Goal: Feedback & Contribution: Submit feedback/report problem

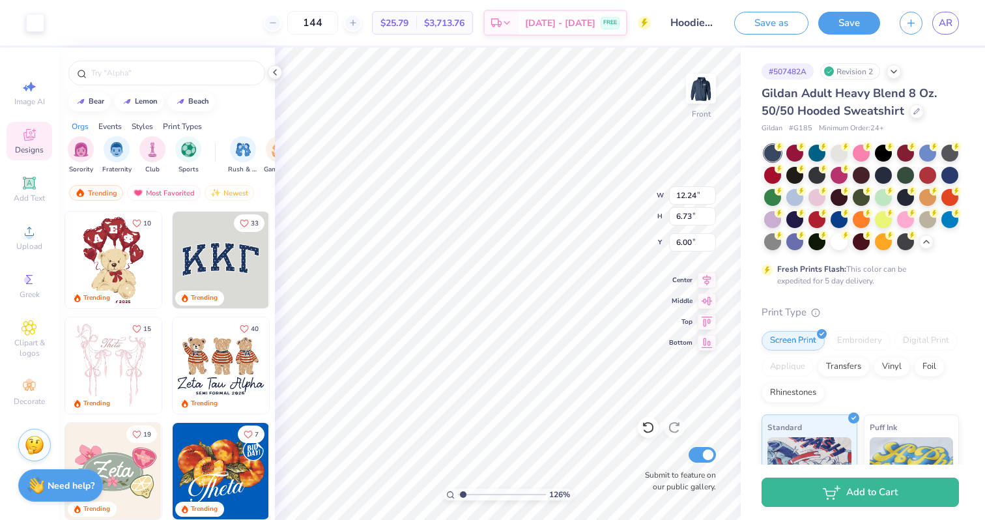
type input "12.24"
type input "6.73"
type input "6.00"
type input "12.52"
type input "6.89"
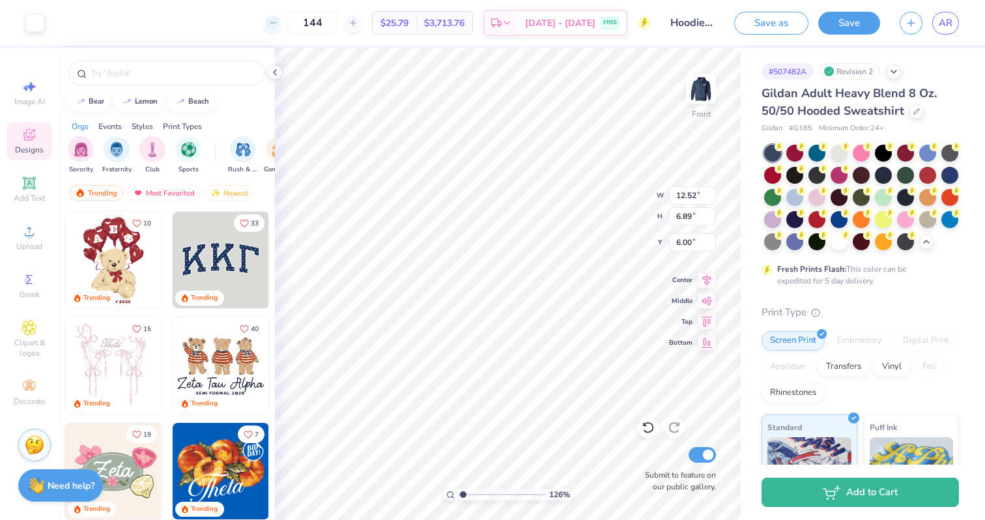
click at [277, 25] on icon at bounding box center [272, 22] width 9 height 9
type input "143"
click at [277, 25] on div "143 Per Item Total Est. Delivery N/A FREE" at bounding box center [352, 23] width 597 height 46
click at [646, 423] on icon at bounding box center [647, 428] width 11 height 12
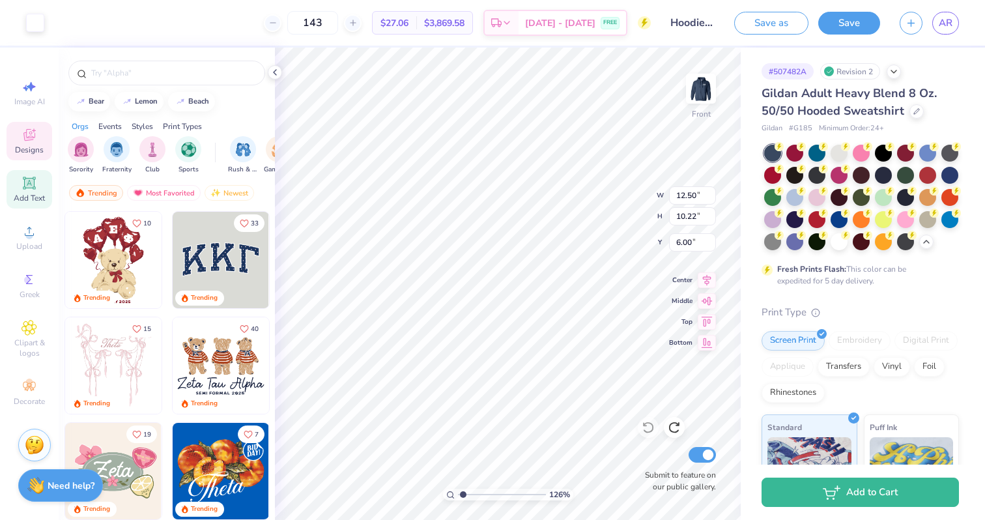
click at [25, 188] on icon at bounding box center [29, 183] width 12 height 12
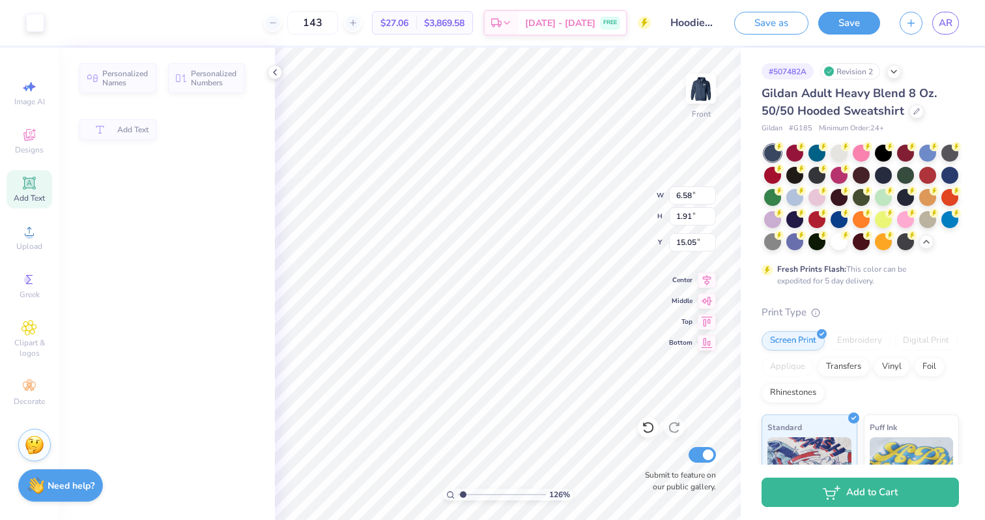
type input "6.58"
type input "1.91"
type input "15.05"
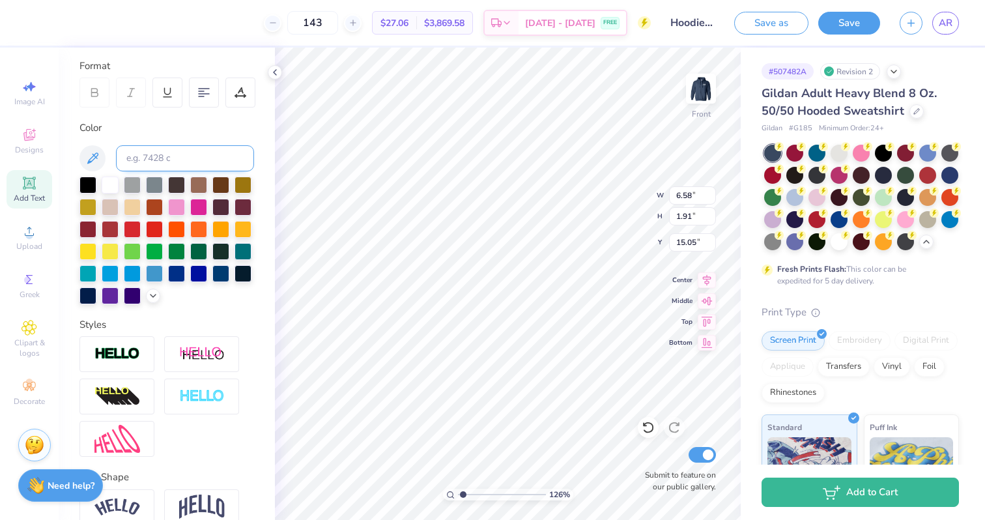
scroll to position [237, 0]
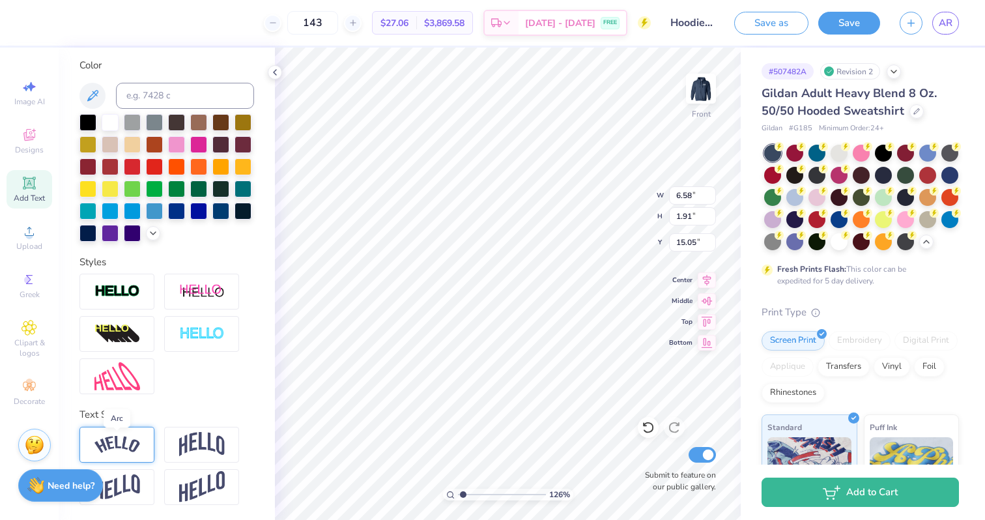
click at [121, 446] on img at bounding box center [117, 445] width 46 height 18
type input "8.93"
type input "2.51"
type input "14.75"
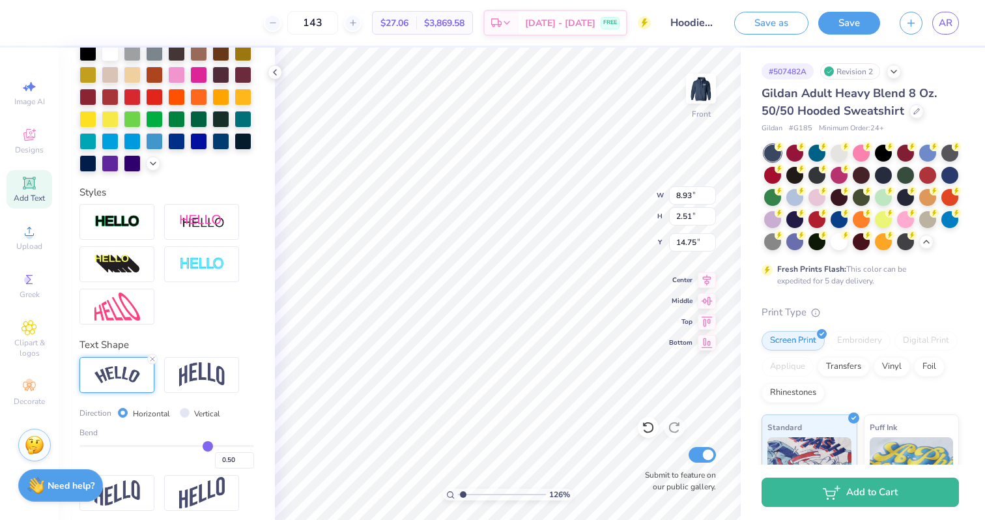
scroll to position [313, 0]
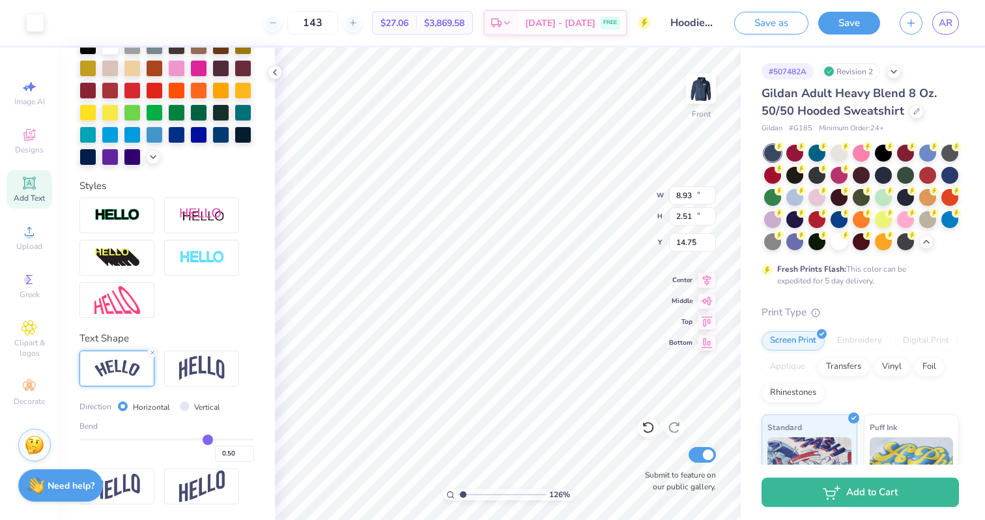
type input "12.50"
type input "10.22"
type input "6.00"
type input "0.47"
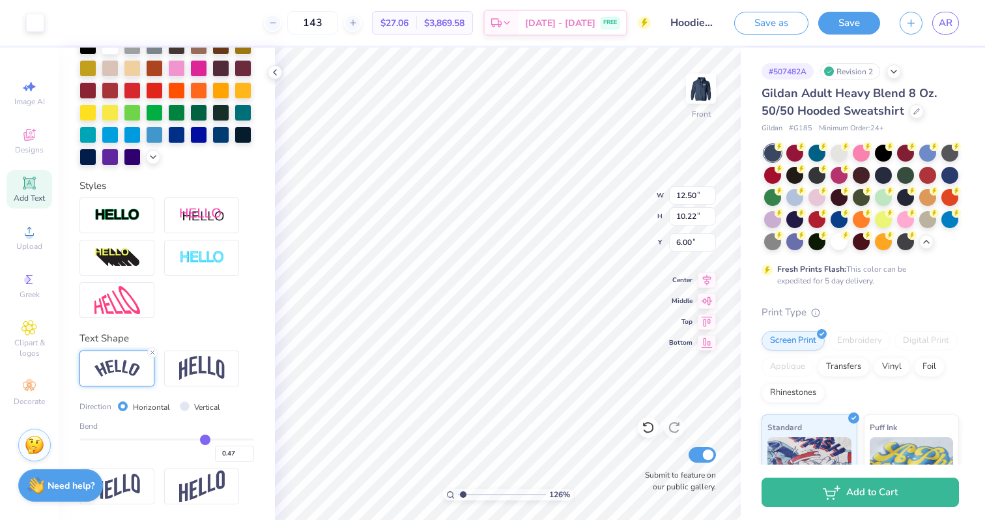
type input "0.46"
type input "0.45"
type input "0.44"
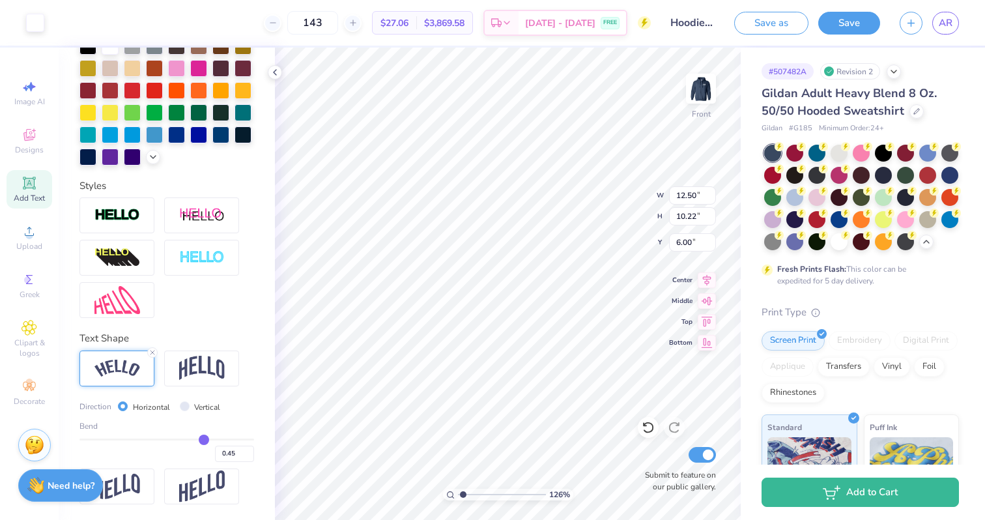
type input "0.44"
type input "0.42"
type input "0.41"
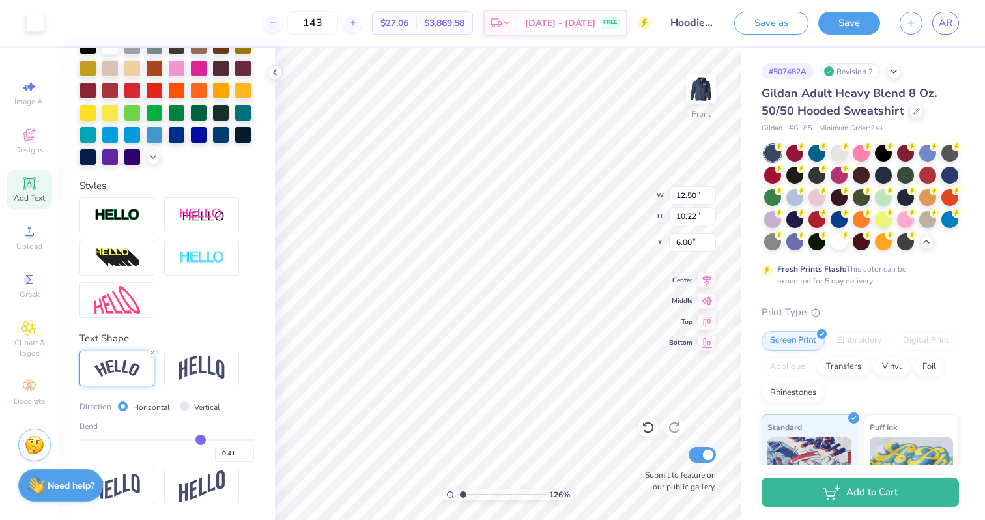
type input "0.4"
type input "0.40"
type input "0.39"
type input "0.38"
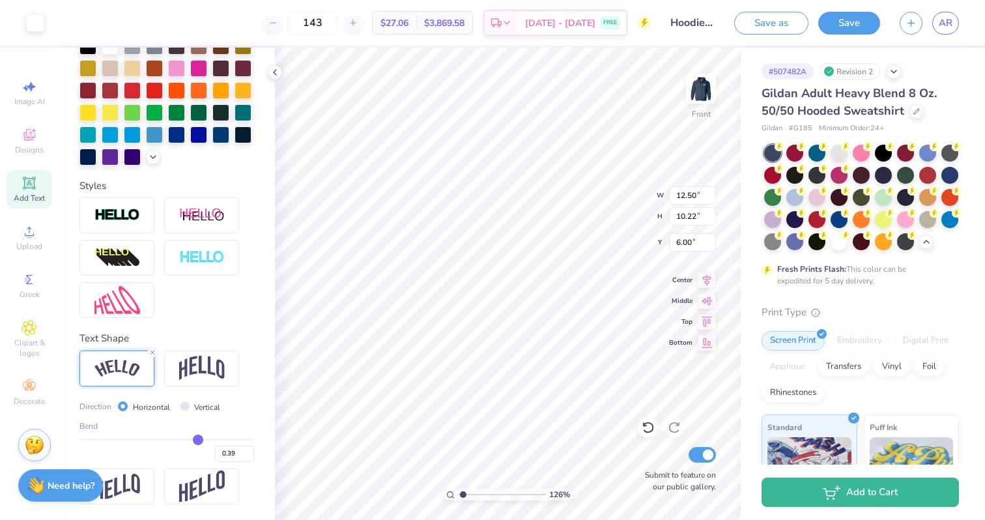
type input "0.38"
type input "0.37"
type input "0.36"
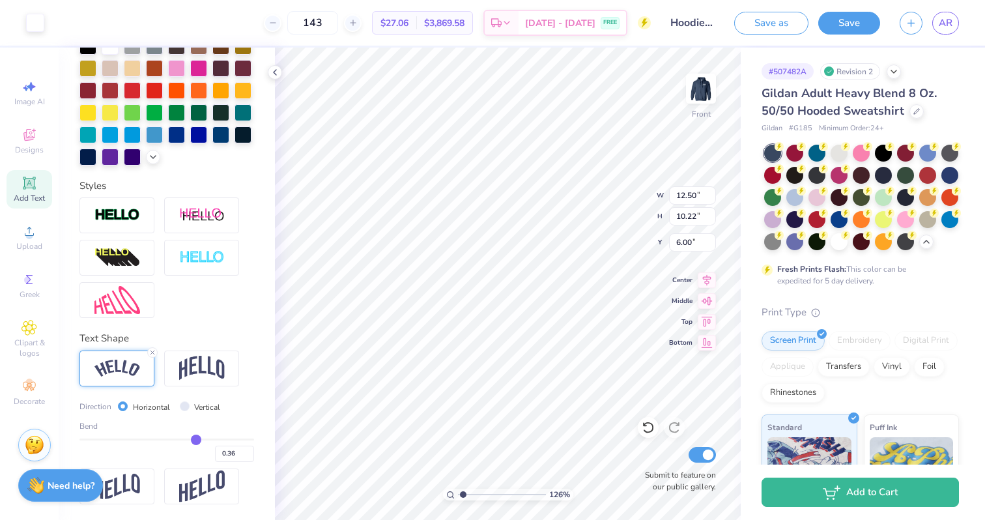
type input "0.35"
type input "0.34"
type input "0.33"
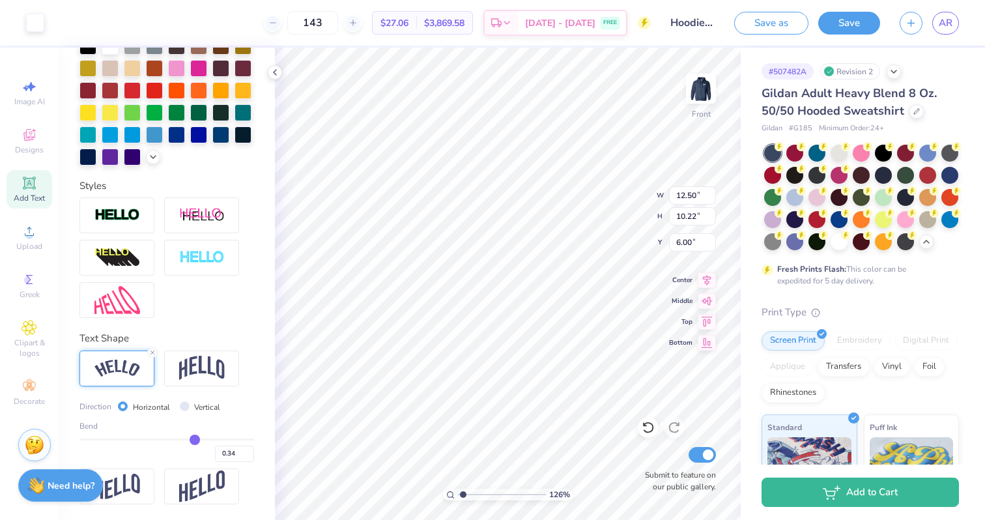
type input "0.33"
type input "0.32"
type input "0.31"
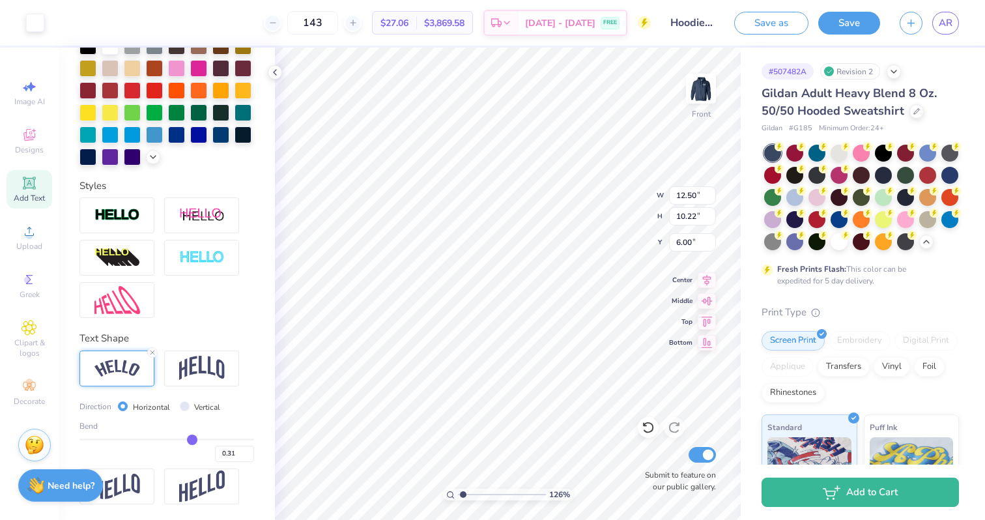
type input "0.3"
type input "0.30"
type input "0.29"
type input "0.28"
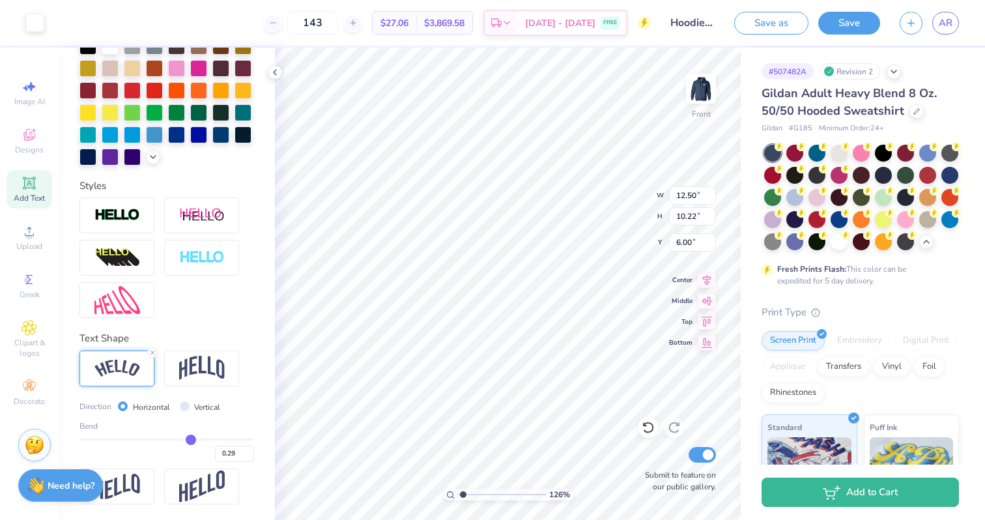
type input "0.28"
type input "0.27"
type input "0.26"
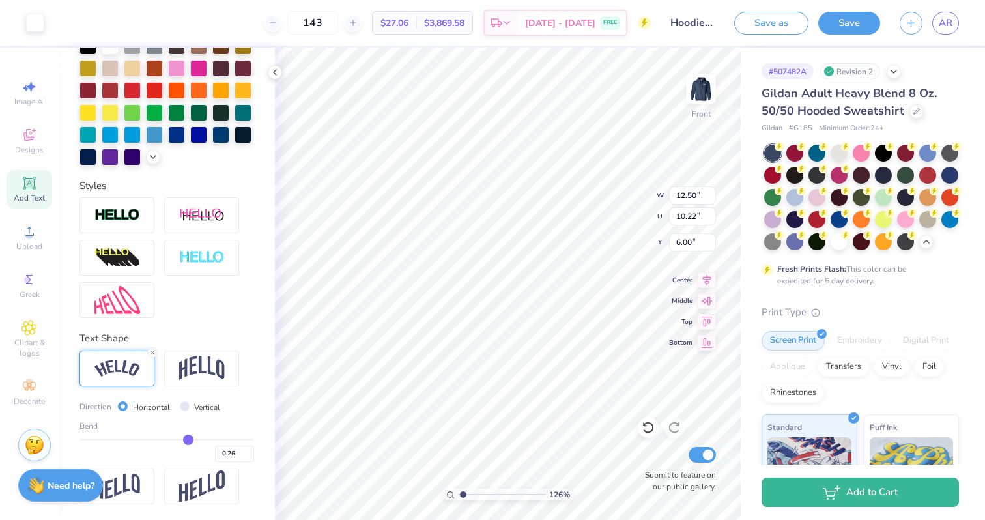
drag, startPoint x: 205, startPoint y: 438, endPoint x: 188, endPoint y: 436, distance: 17.6
click at [188, 438] on input "range" at bounding box center [166, 439] width 175 height 2
type input "0.28"
type input "0.31"
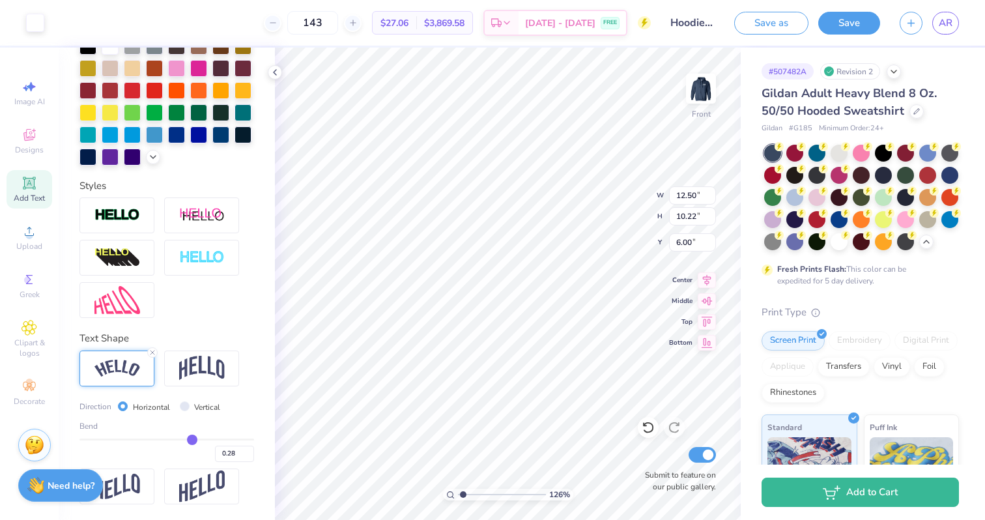
type input "0.31"
type input "0.34"
type input "0.36"
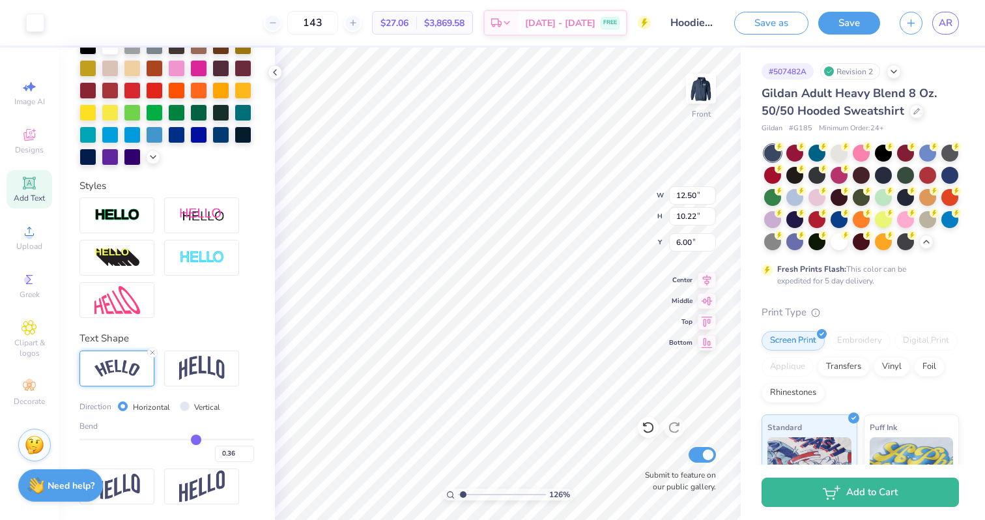
type input "0.38"
type input "0.39"
type input "0.4"
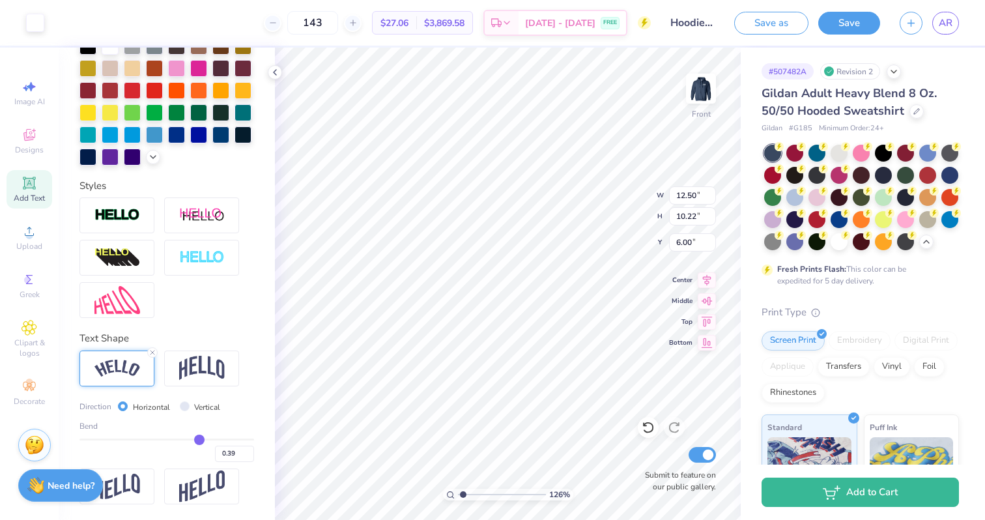
type input "0.40"
type input "0.39"
type input "0.38"
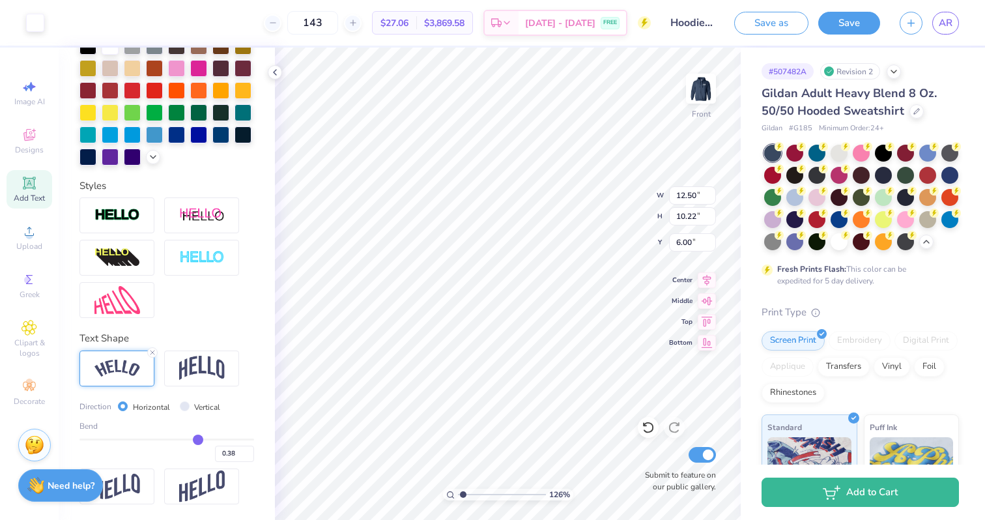
type input "0.37"
type input "0.36"
type input "0.34"
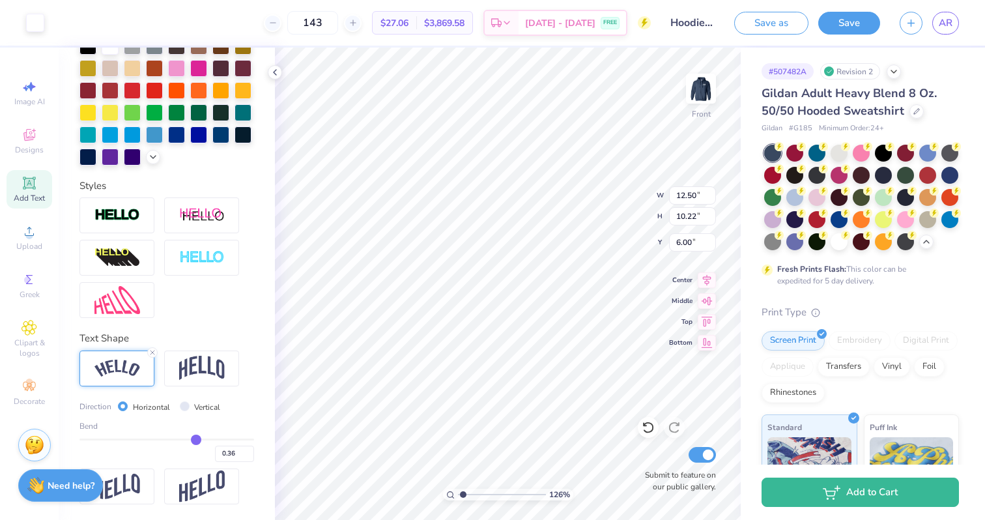
type input "0.34"
type input "0.33"
type input "0.31"
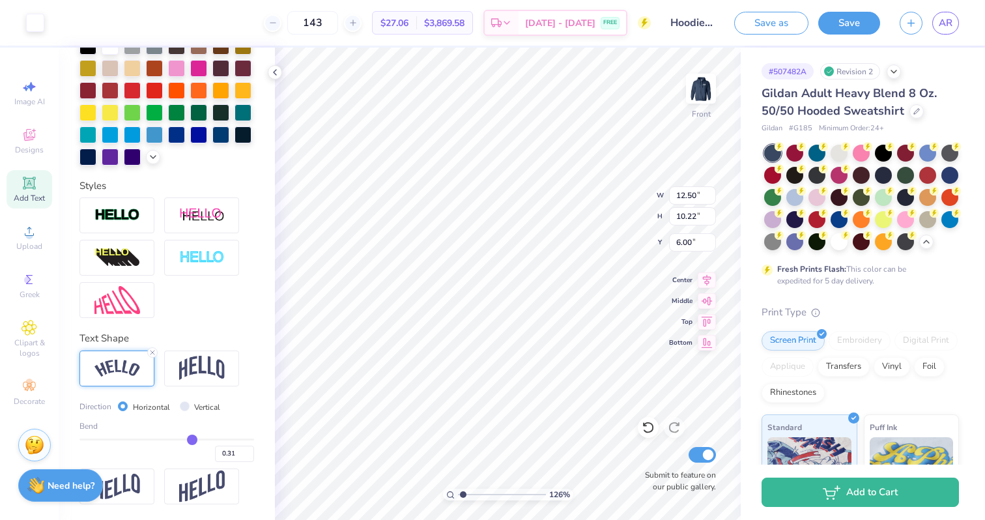
type input "0.29"
type input "0.28"
type input "0.27"
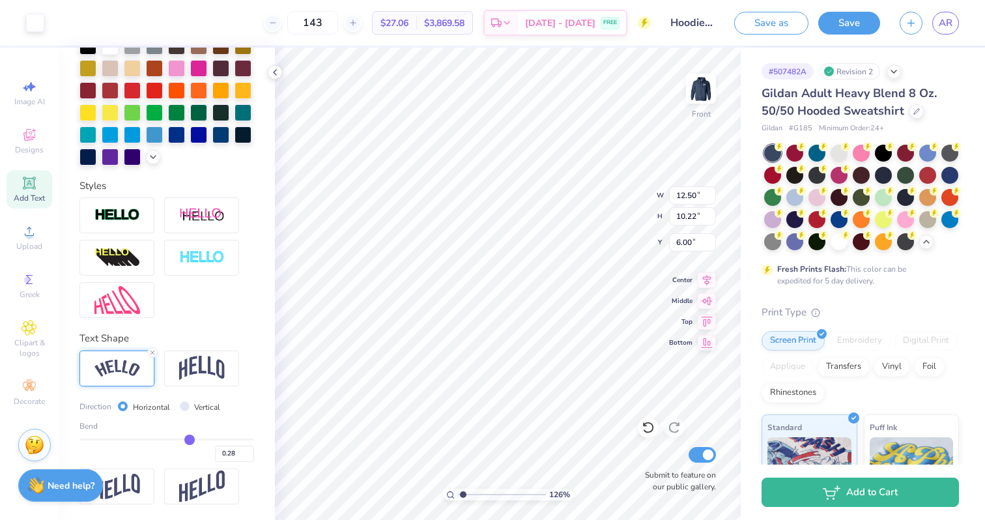
type input "0.27"
type input "0.26"
click at [188, 438] on input "range" at bounding box center [166, 439] width 175 height 2
type input "0.27"
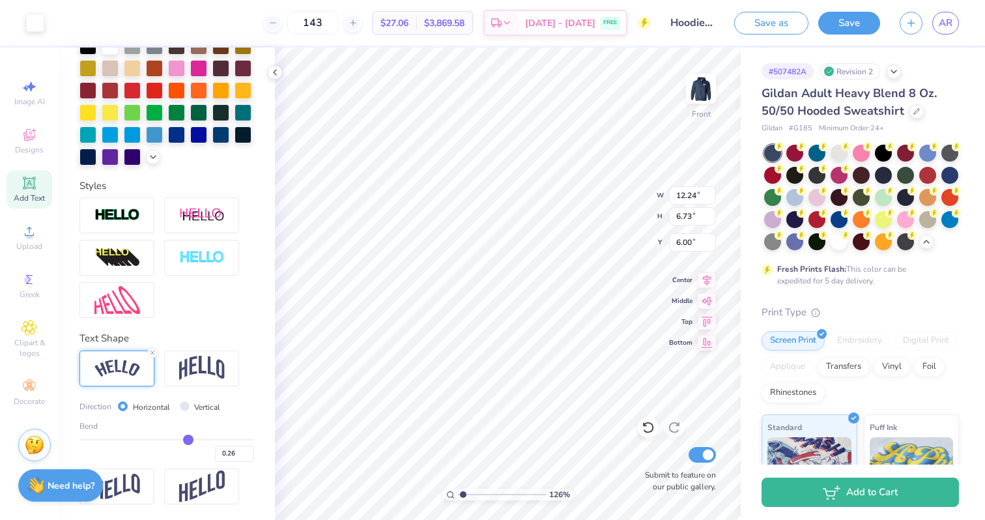
type input "0.27"
type input "0.26"
type input "0.24"
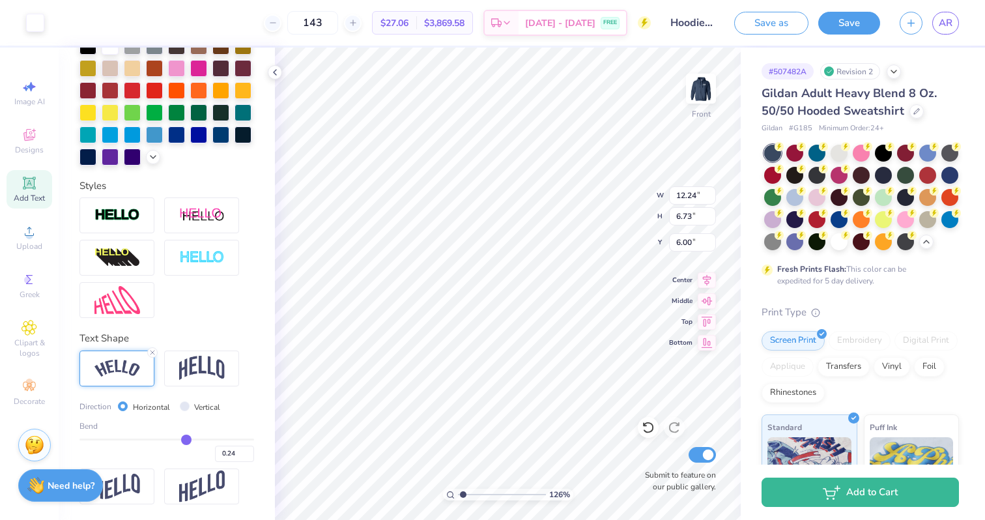
type input "0.22"
type input "0.21"
type input "0.2"
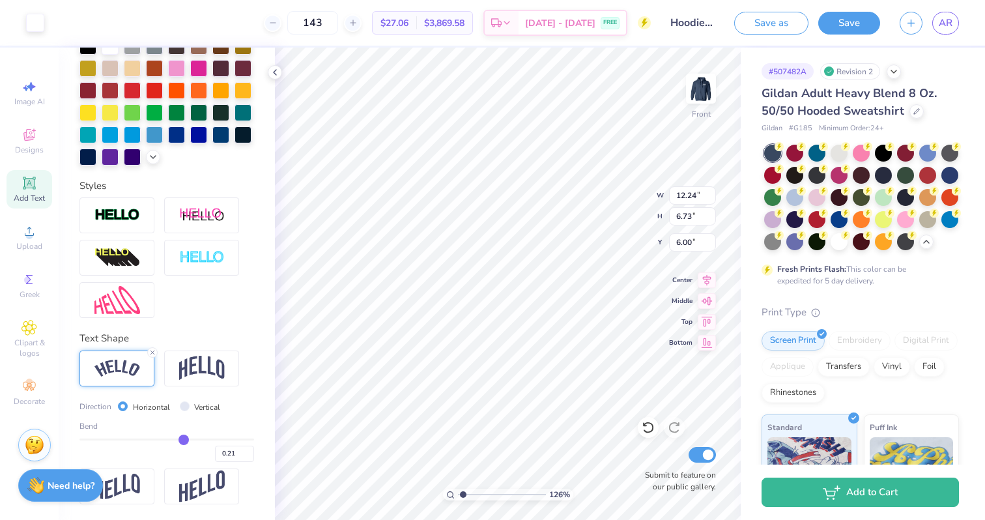
type input "0.20"
type input "0.19"
type input "0.18"
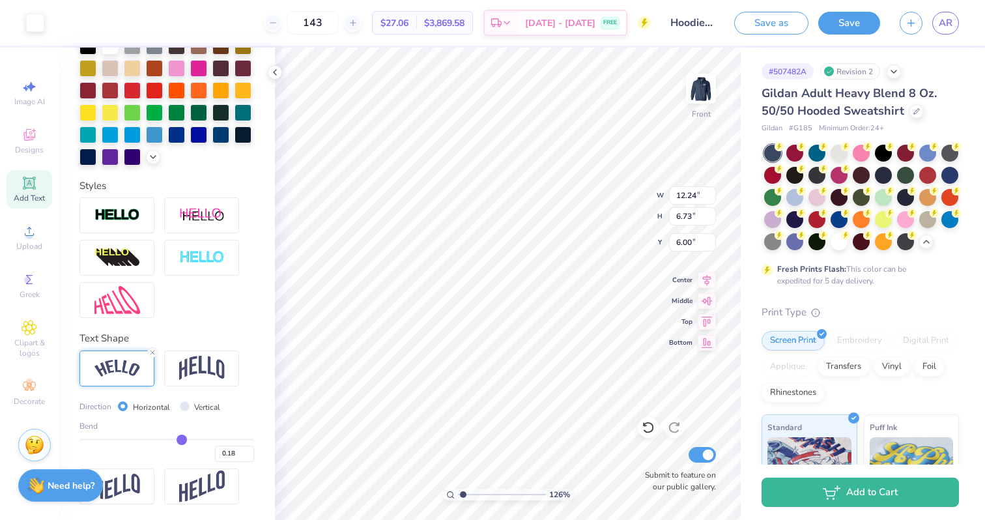
type input "0.17"
type input "0.16"
type input "0.15"
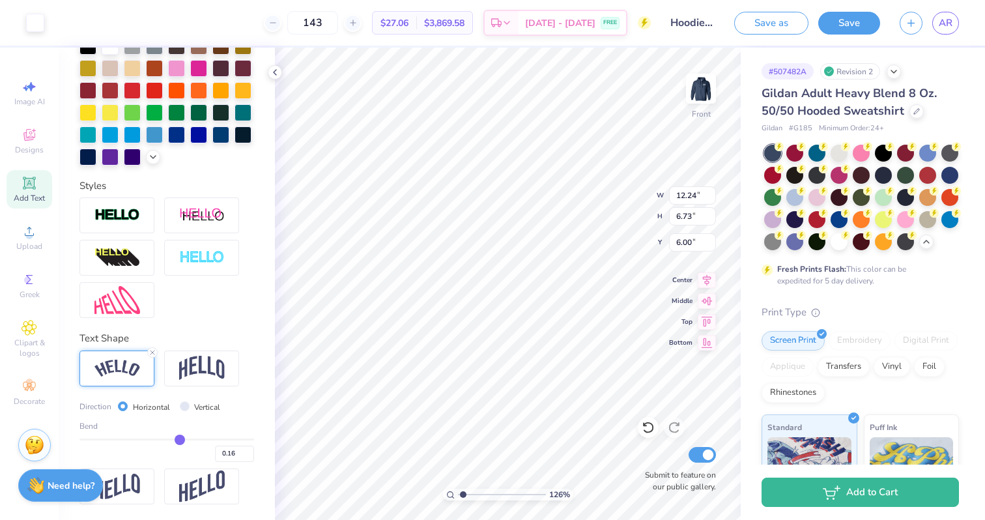
type input "0.15"
type input "0.14"
type input "0.13"
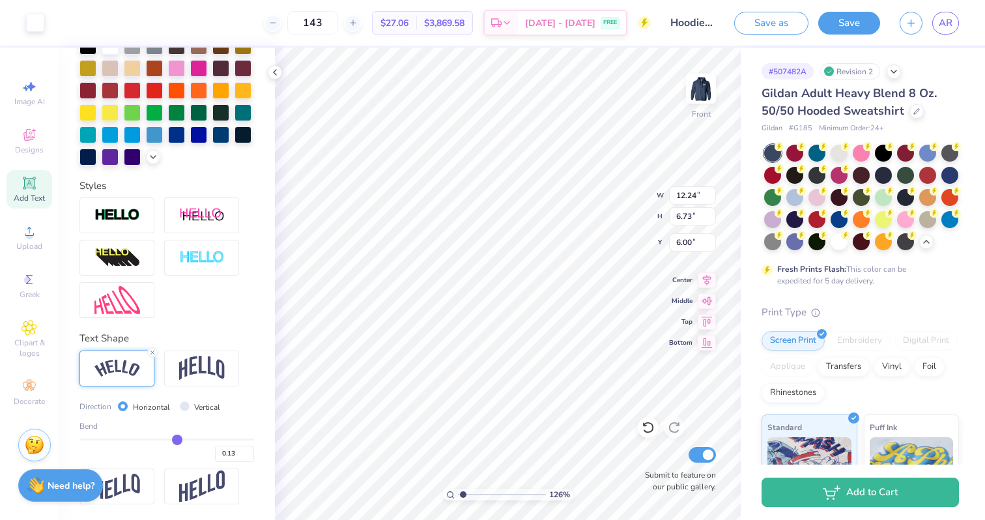
drag, startPoint x: 190, startPoint y: 436, endPoint x: 178, endPoint y: 436, distance: 11.7
click at [177, 438] on input "range" at bounding box center [166, 439] width 175 height 2
type input "0.14"
type input "0.13"
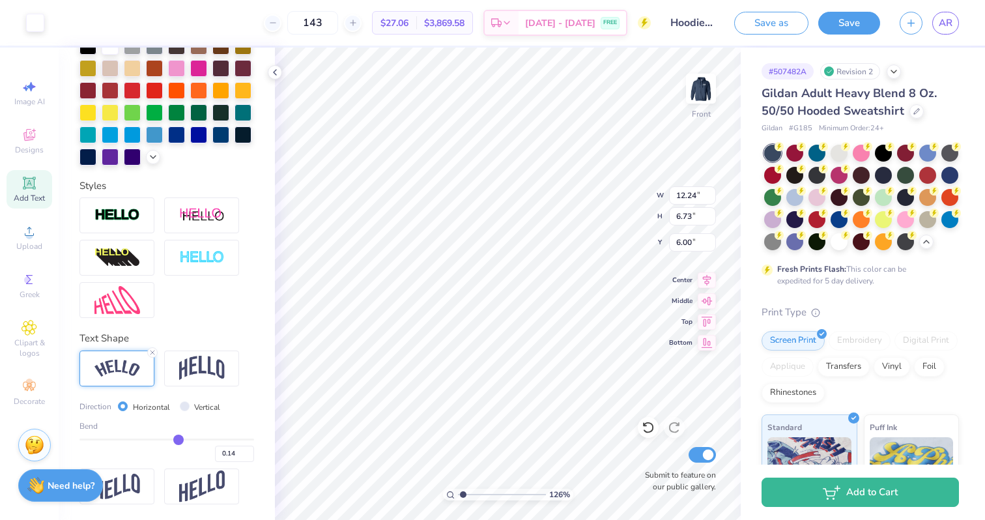
type input "0.13"
type input "0.11"
type input "0.1"
type input "0.10"
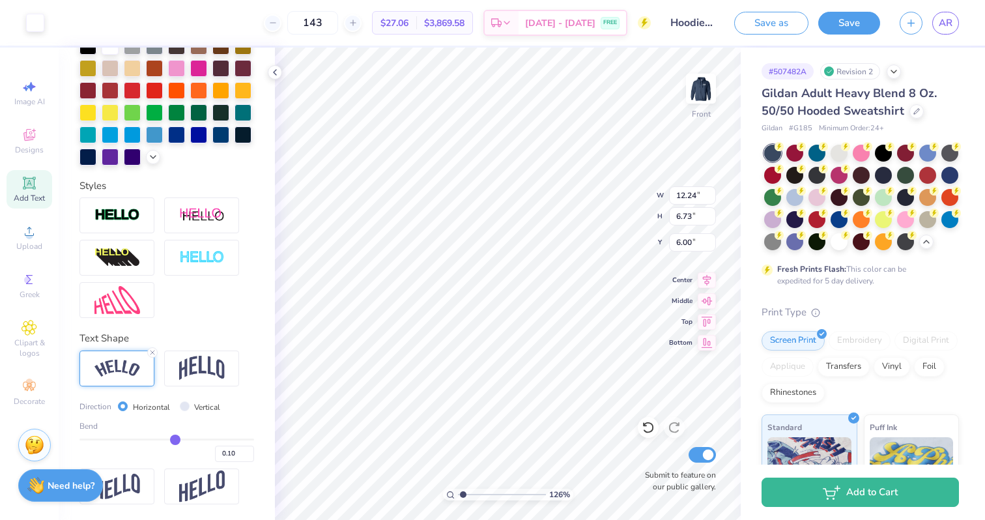
type input "0.09"
type input "0.08"
type input "0.07"
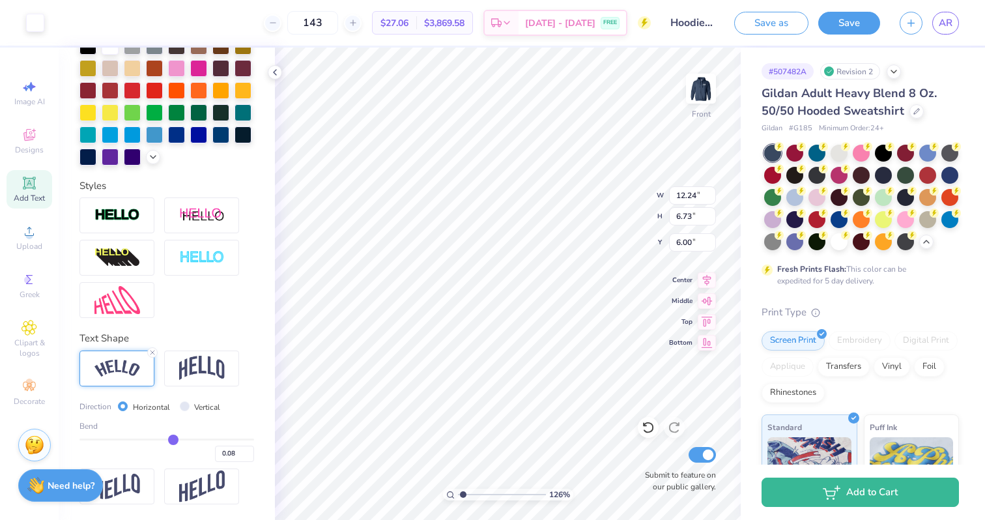
type input "0.07"
type input "0.08"
type input "0.1"
type input "0.10"
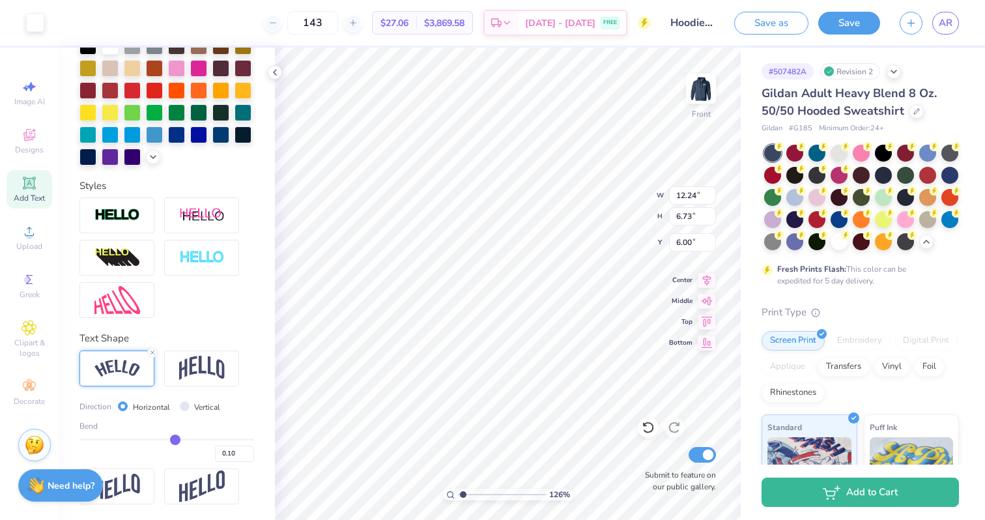
type input "0.12"
type input "0.16"
type input "0.21"
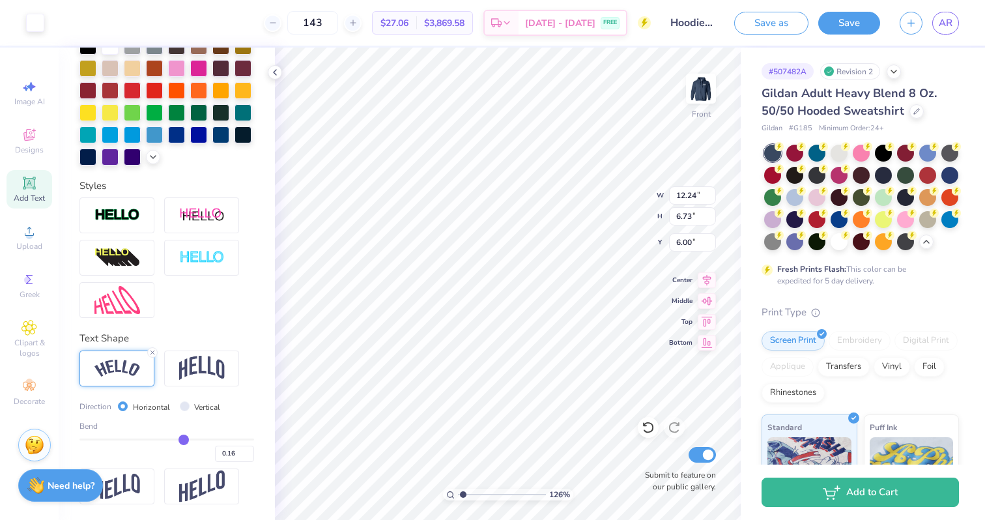
type input "0.21"
type input "0.24"
type input "0.32"
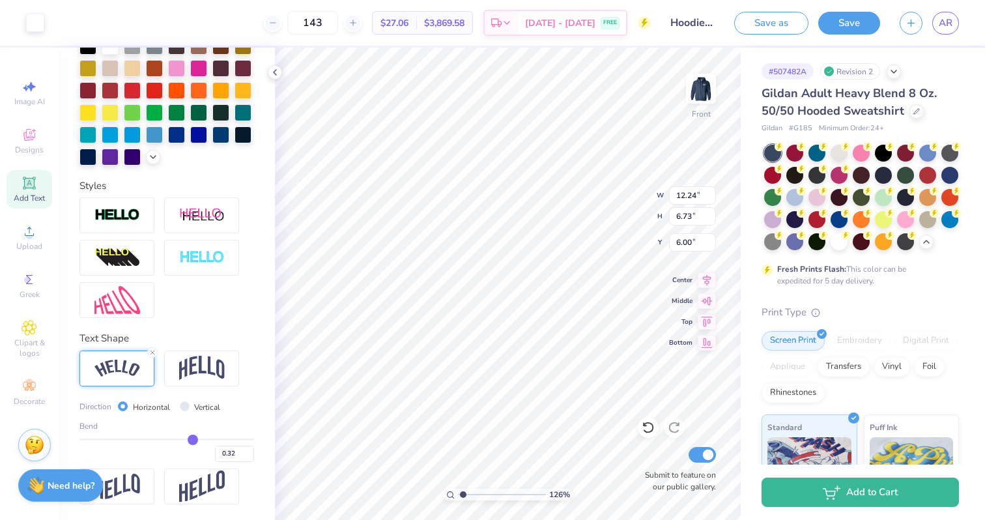
type input "0.41"
type input "0.49"
type input "0.56"
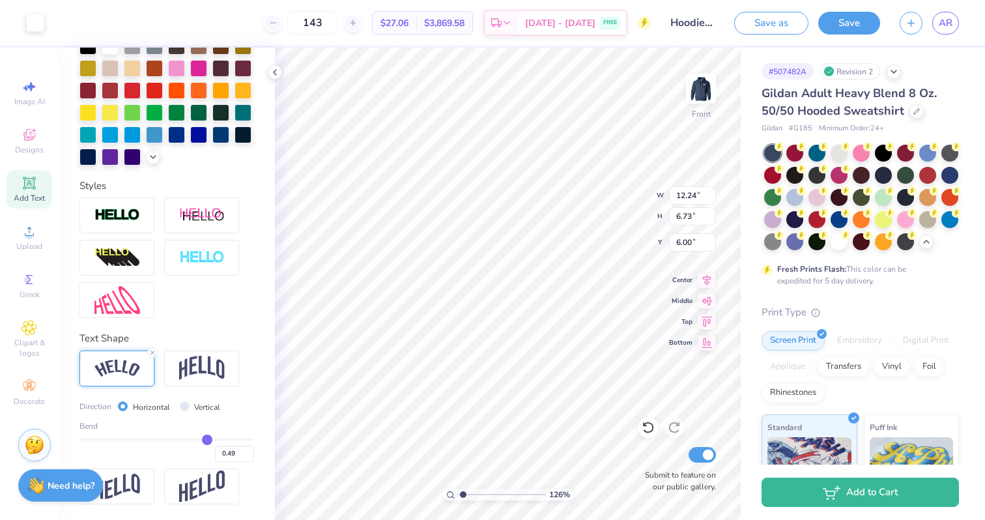
type input "0.56"
type input "0.61"
type input "0.66"
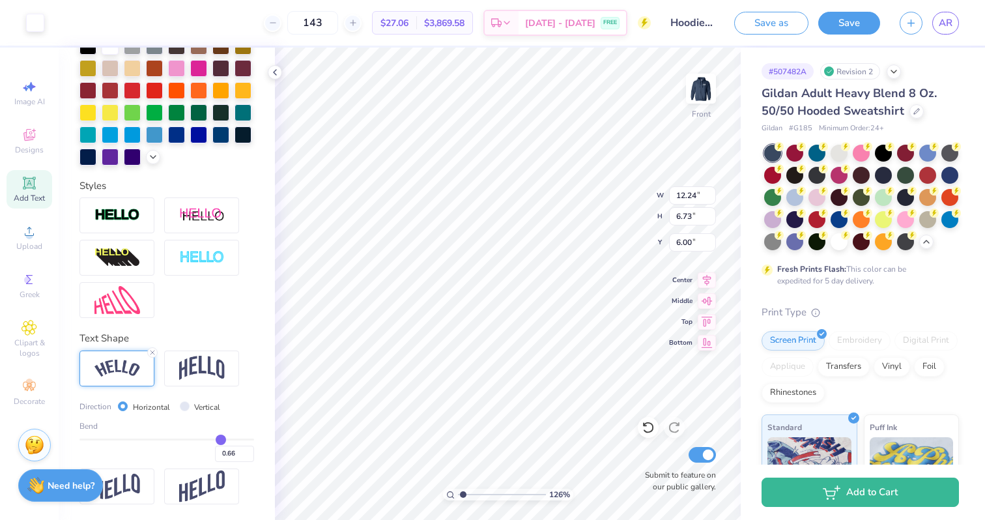
type input "0.69"
type input "0.72"
type input "0.74"
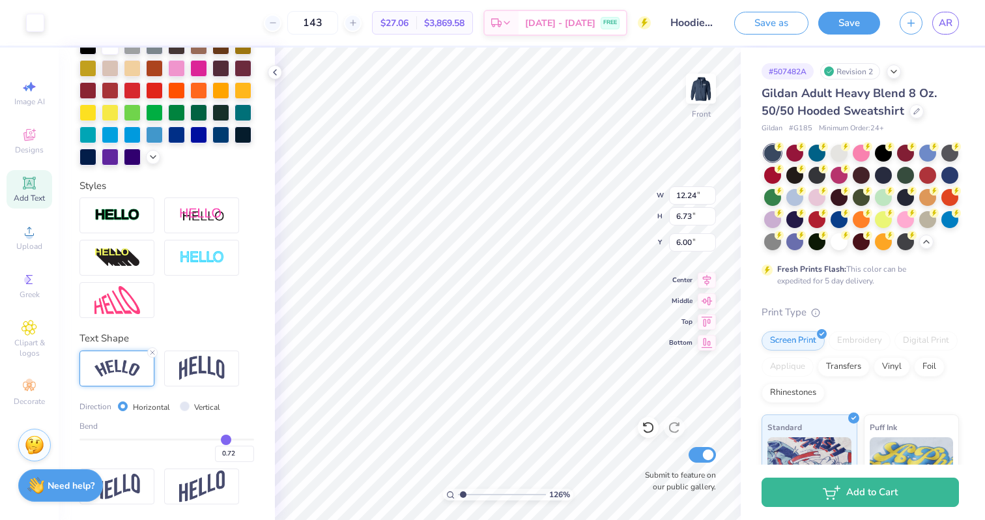
type input "0.74"
type input "0.75"
type input "0.76"
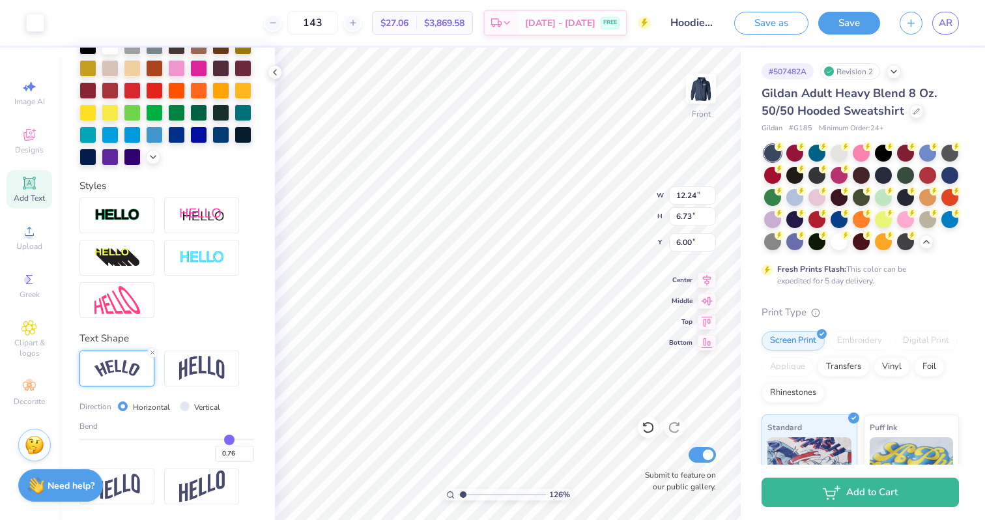
type input "0.77"
type input "0.78"
type input "0.79"
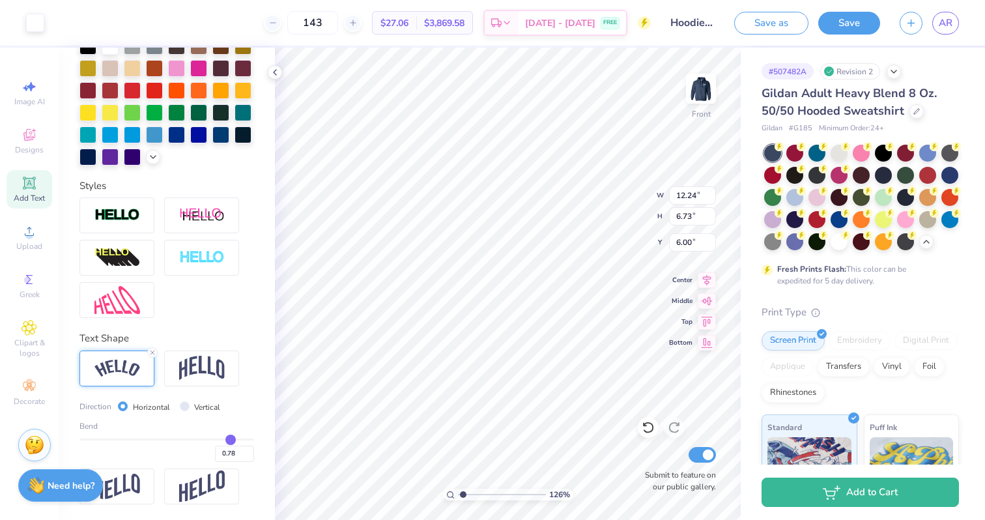
type input "0.79"
type input "0.81"
type input "0.82"
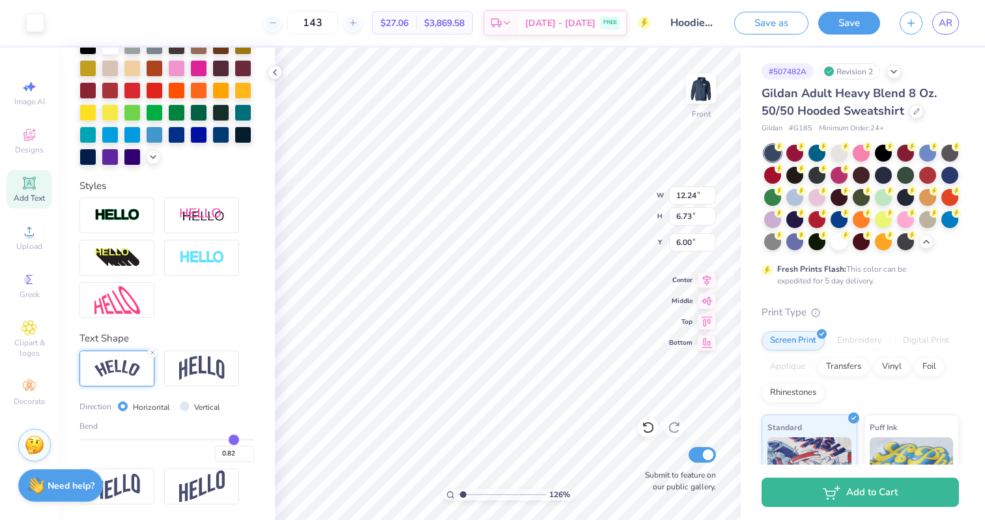
type input "0.84"
type input "0.86"
type input "0.88"
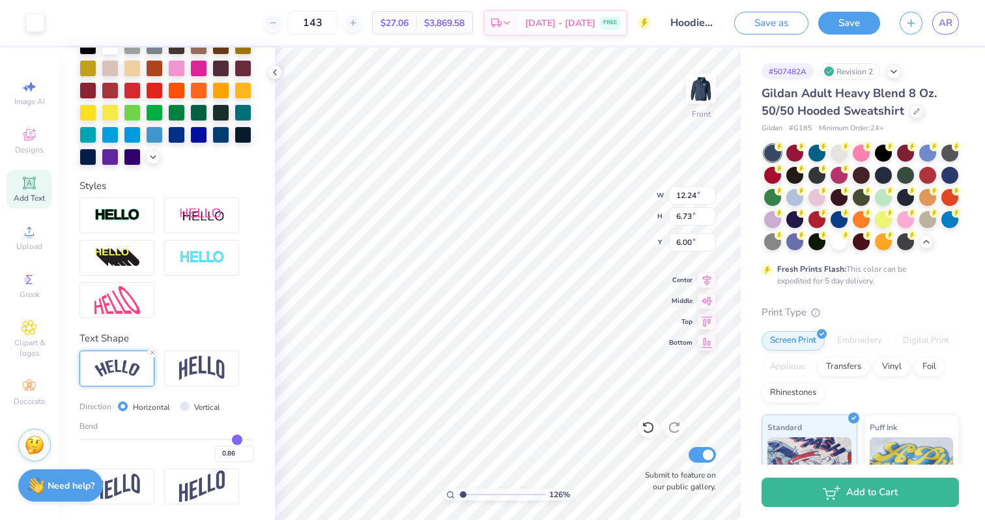
type input "0.88"
type input "0.9"
type input "0.90"
type input "0.92"
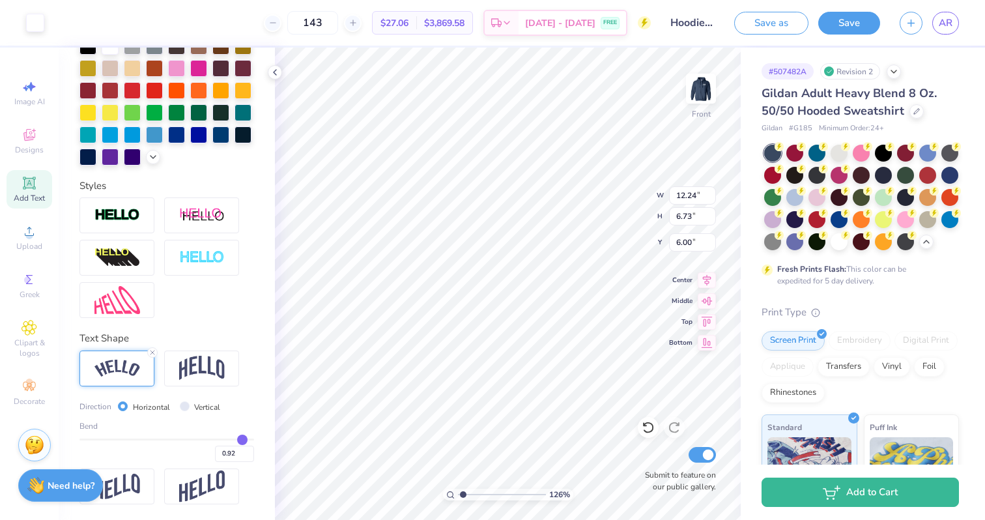
type input "0.95"
type input "0.98"
type input "1"
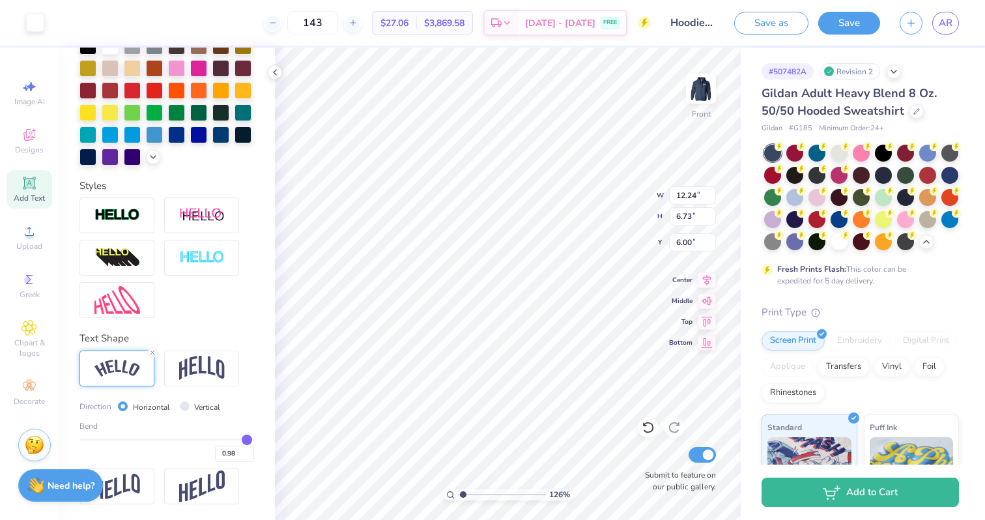
type input "1.00"
type input "0.99"
drag, startPoint x: 178, startPoint y: 436, endPoint x: 248, endPoint y: 444, distance: 70.8
type input "0.99"
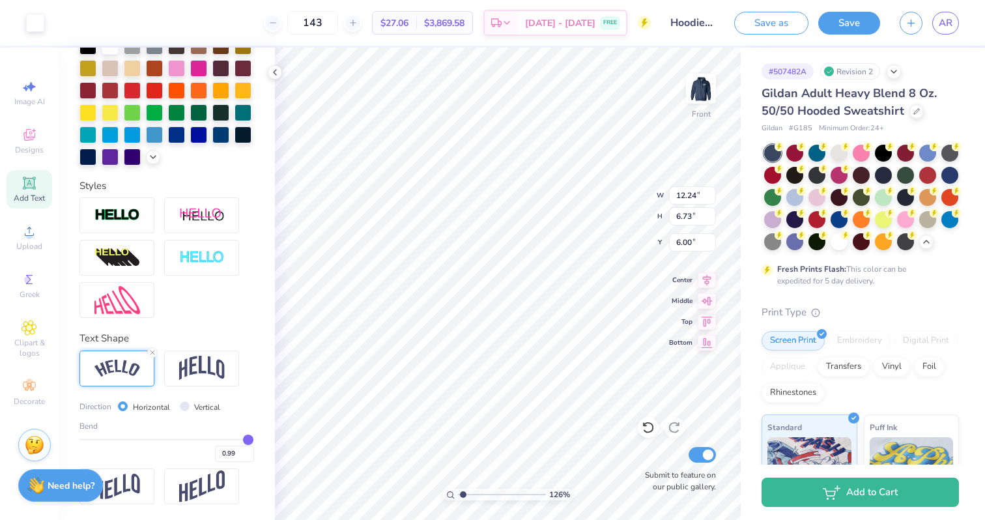
click at [248, 440] on input "range" at bounding box center [166, 439] width 175 height 2
type input "10.15"
type input "5.05"
type input "13.47"
type input "0.94"
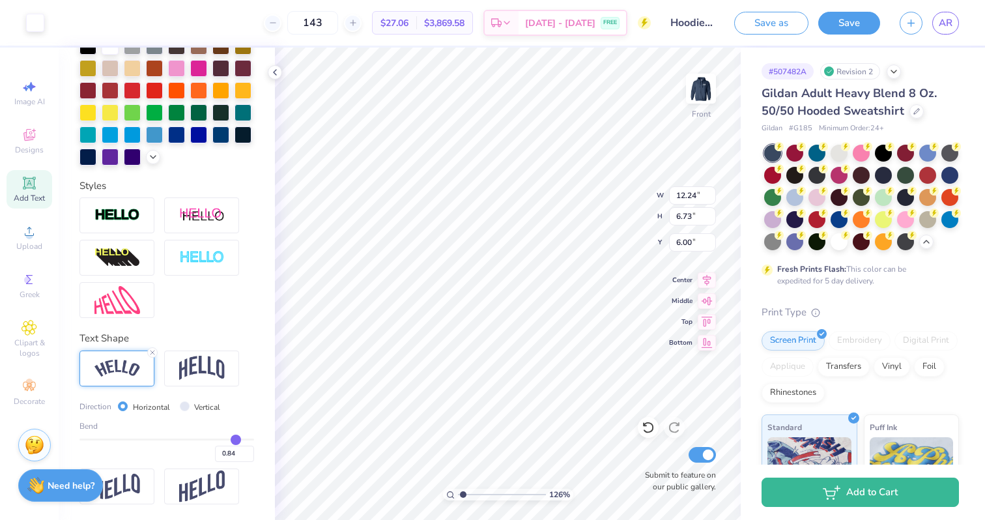
drag, startPoint x: 244, startPoint y: 438, endPoint x: 236, endPoint y: 438, distance: 8.5
click at [236, 438] on input "range" at bounding box center [166, 439] width 175 height 2
drag, startPoint x: 234, startPoint y: 439, endPoint x: 222, endPoint y: 438, distance: 11.8
click at [222, 438] on input "range" at bounding box center [166, 439] width 175 height 2
drag, startPoint x: 222, startPoint y: 438, endPoint x: 207, endPoint y: 432, distance: 16.1
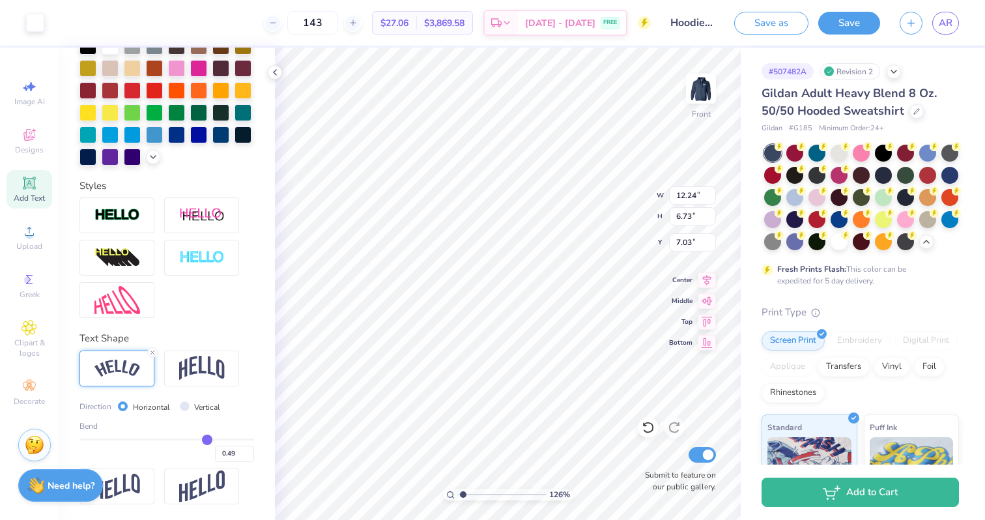
click at [206, 438] on input "range" at bounding box center [166, 439] width 175 height 2
click at [645, 422] on icon at bounding box center [648, 427] width 13 height 13
click at [648, 425] on icon at bounding box center [648, 427] width 13 height 13
click at [647, 425] on icon at bounding box center [648, 427] width 13 height 13
click at [180, 403] on input "Vertical" at bounding box center [185, 406] width 10 height 10
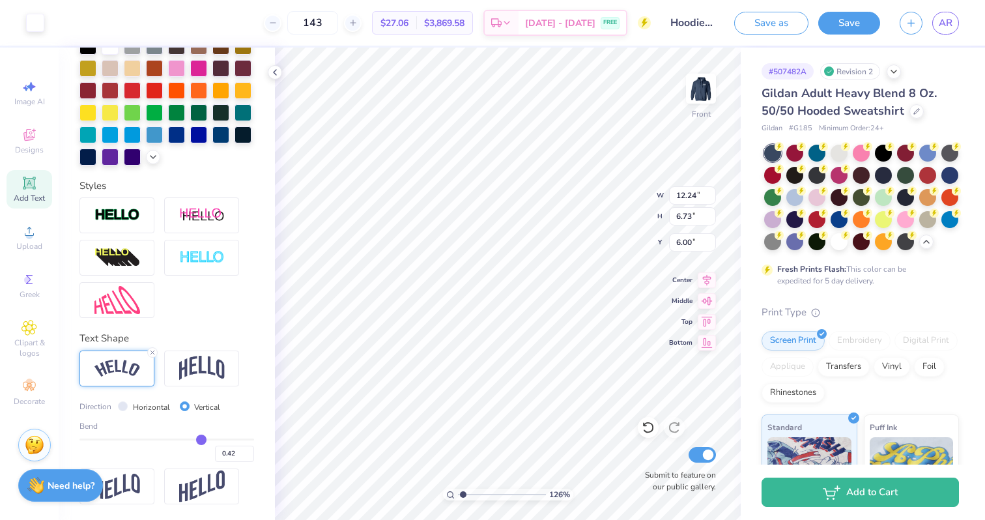
drag, startPoint x: 206, startPoint y: 435, endPoint x: 201, endPoint y: 417, distance: 18.8
click at [201, 438] on input "range" at bounding box center [166, 439] width 175 height 2
click at [154, 350] on line at bounding box center [152, 352] width 4 height 4
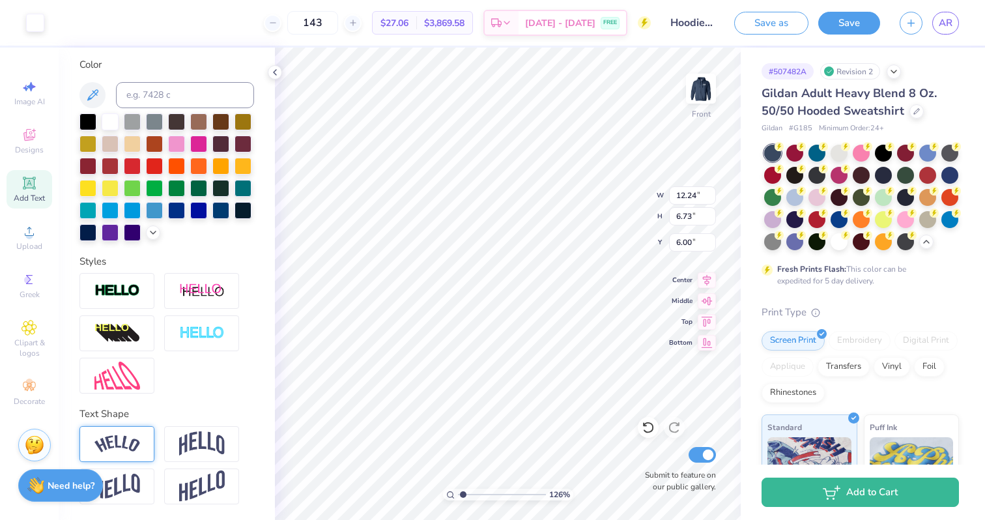
scroll to position [237, 0]
click at [212, 444] on img at bounding box center [202, 444] width 46 height 25
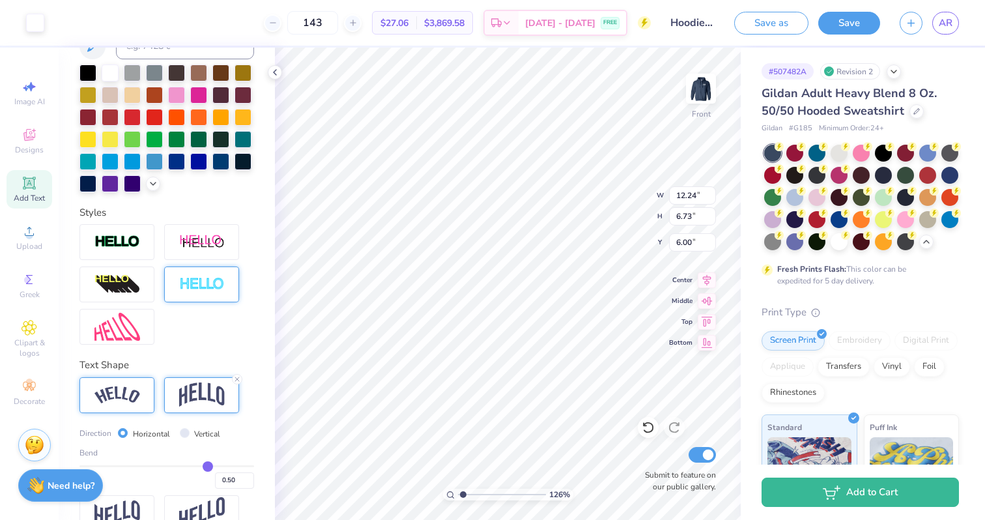
scroll to position [313, 0]
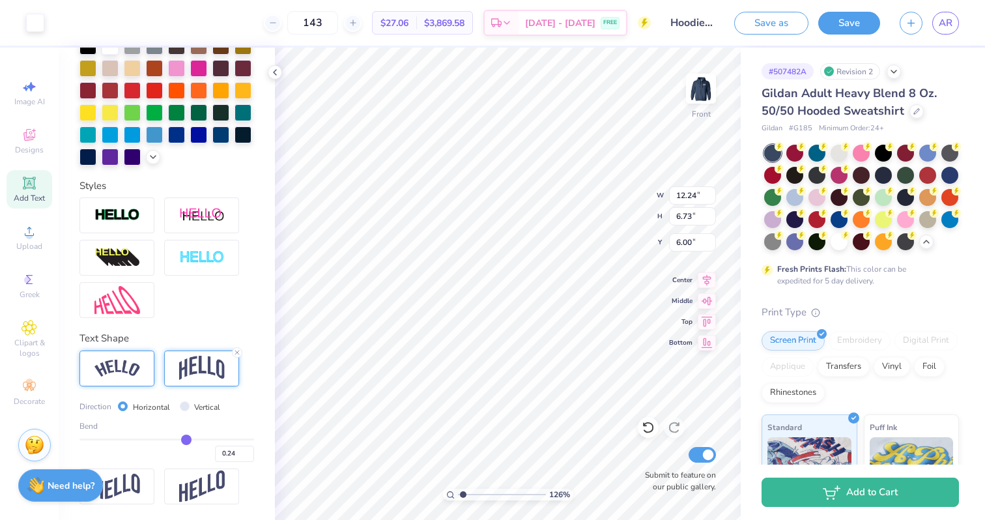
drag, startPoint x: 206, startPoint y: 442, endPoint x: 186, endPoint y: 440, distance: 20.3
click at [186, 440] on input "range" at bounding box center [166, 439] width 175 height 2
drag, startPoint x: 188, startPoint y: 438, endPoint x: 178, endPoint y: 438, distance: 10.4
click at [178, 438] on input "range" at bounding box center [166, 439] width 175 height 2
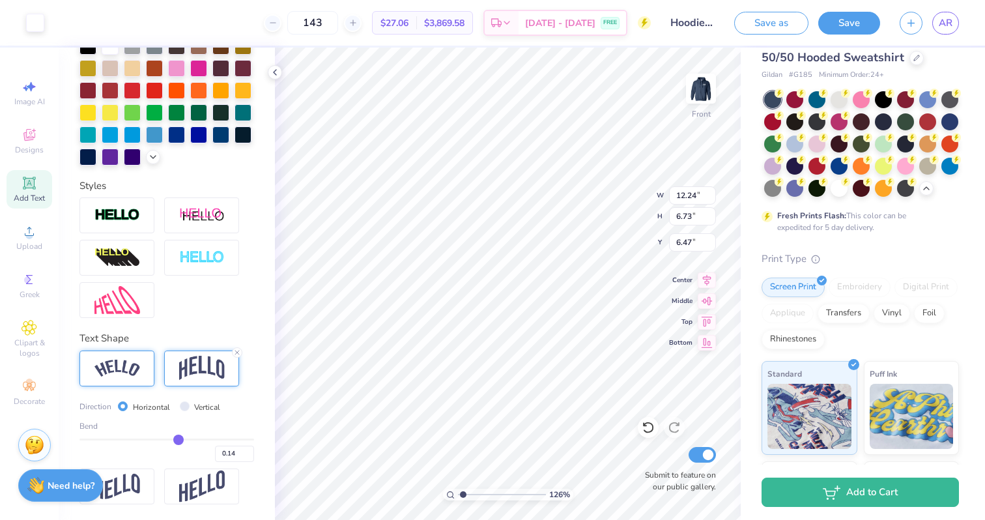
scroll to position [55, 0]
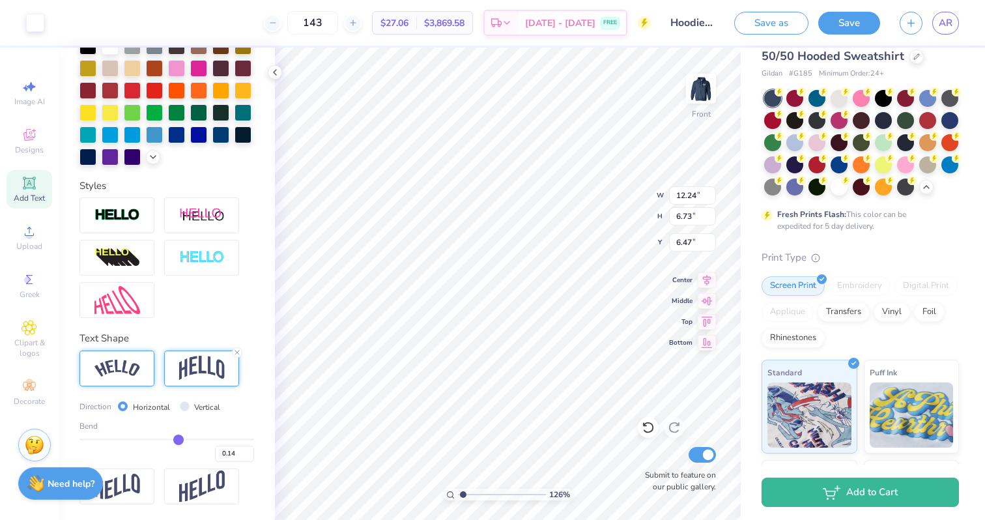
click at [75, 481] on strong "Need help?" at bounding box center [71, 483] width 47 height 12
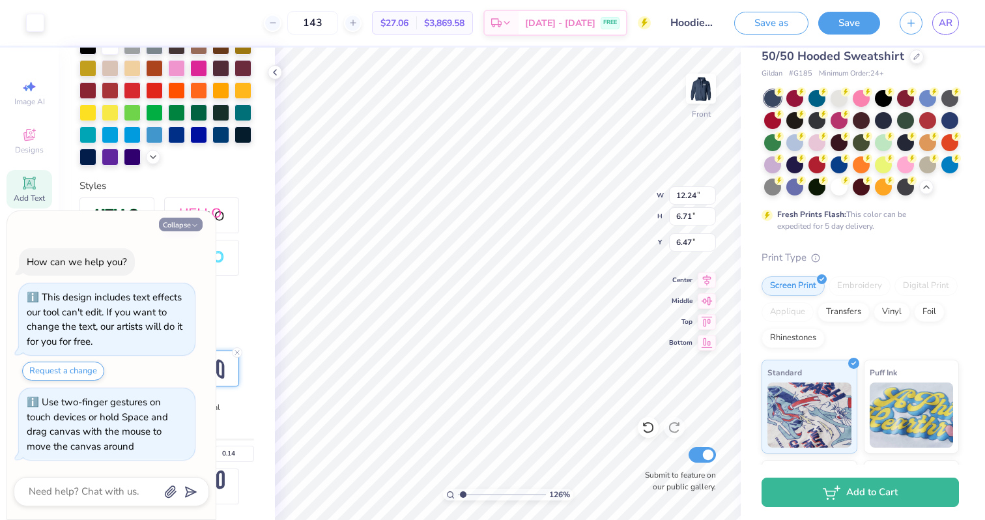
click at [191, 227] on icon "button" at bounding box center [195, 225] width 8 height 8
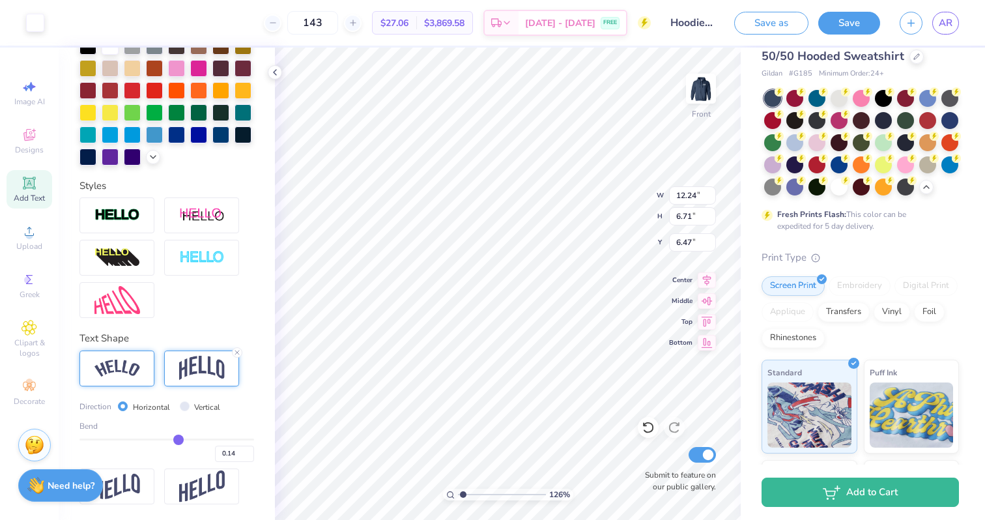
click at [188, 409] on div "Vertical" at bounding box center [200, 406] width 41 height 15
click at [185, 408] on input "Vertical" at bounding box center [185, 406] width 10 height 10
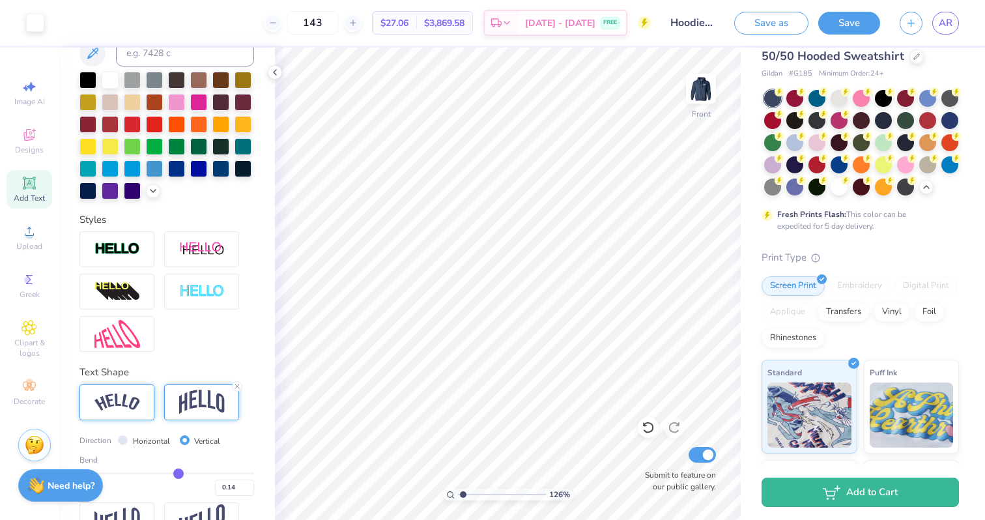
scroll to position [274, 0]
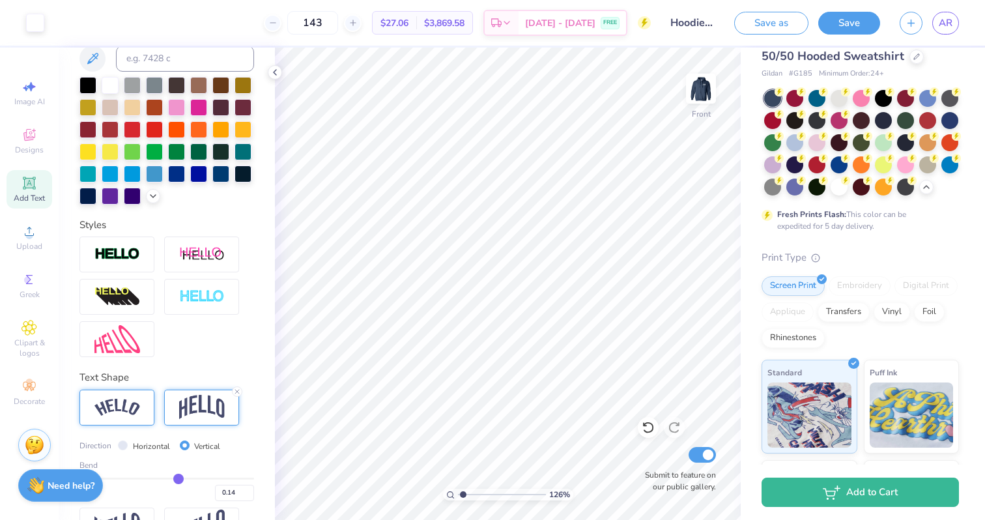
click at [184, 416] on img at bounding box center [202, 407] width 46 height 25
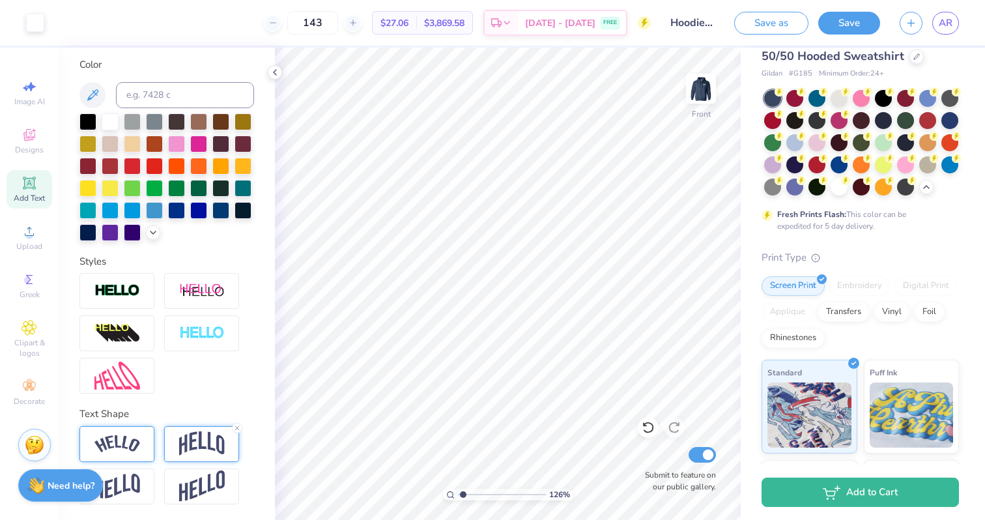
scroll to position [237, 0]
click at [190, 446] on img at bounding box center [202, 444] width 46 height 25
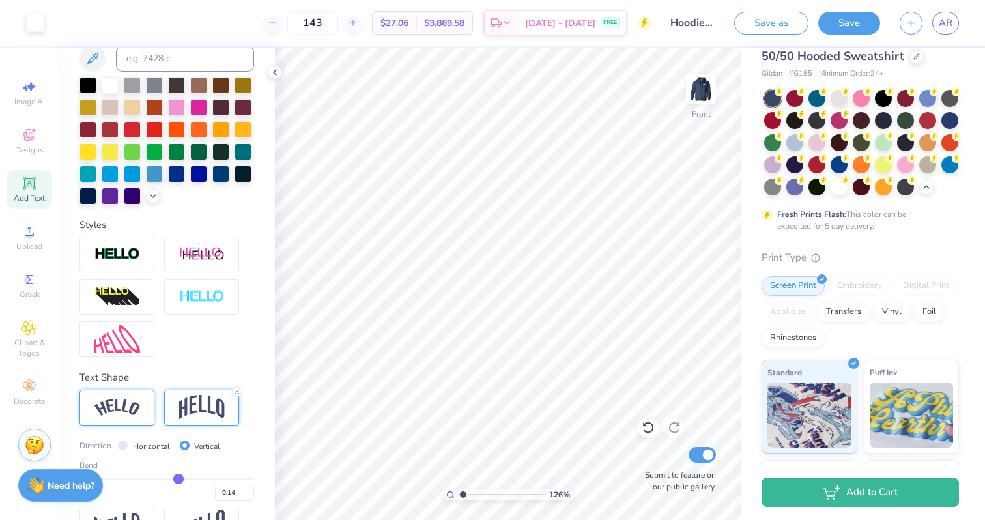
click at [217, 360] on div "Personalized Names Personalized Numbers Text Tool Add Font Font Super Dream Swi…" at bounding box center [167, 284] width 216 height 472
click at [234, 384] on div "Text Shape Direction Horizontal Vertical Bend 0.14" at bounding box center [166, 456] width 175 height 173
click at [236, 391] on icon at bounding box center [237, 392] width 8 height 8
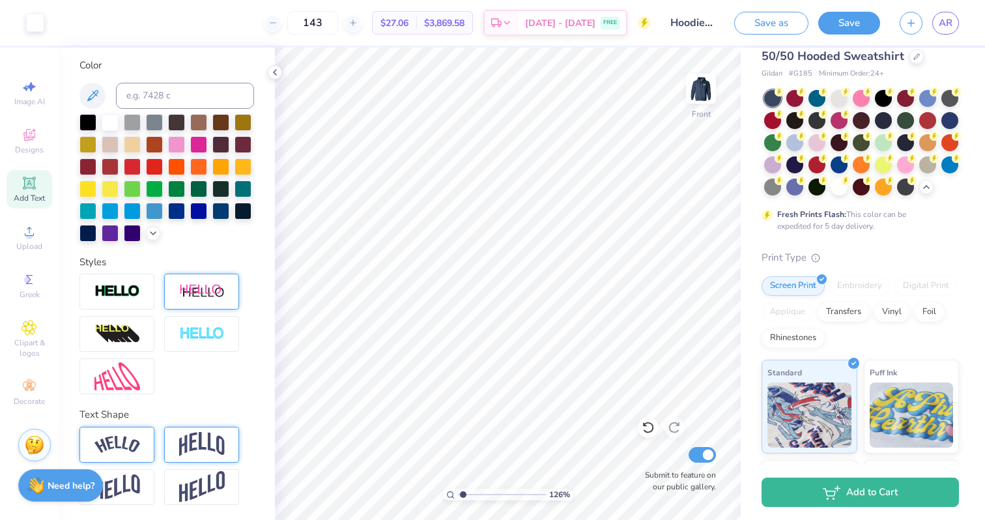
scroll to position [0, 0]
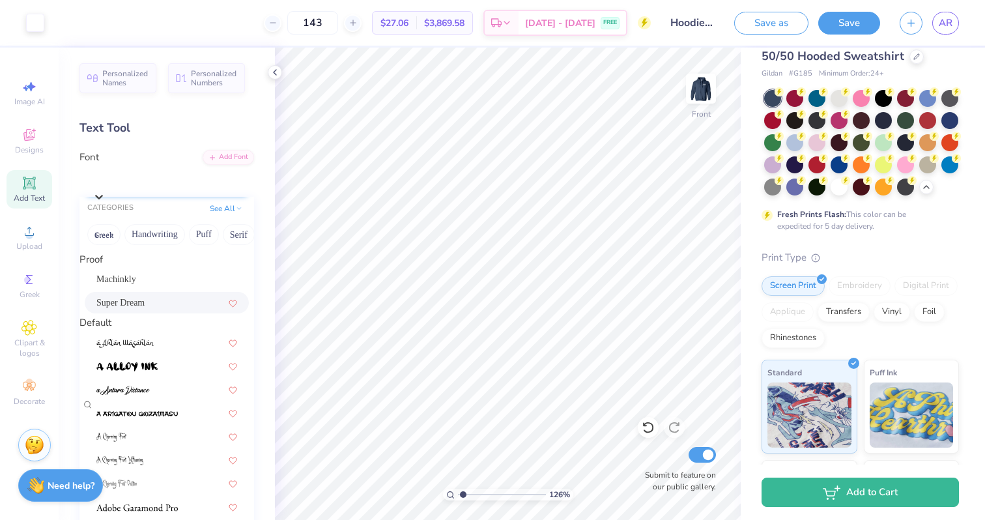
click at [177, 178] on div "Super Dream" at bounding box center [173, 179] width 162 height 20
click at [125, 290] on div "Machinkly" at bounding box center [167, 278] width 164 height 21
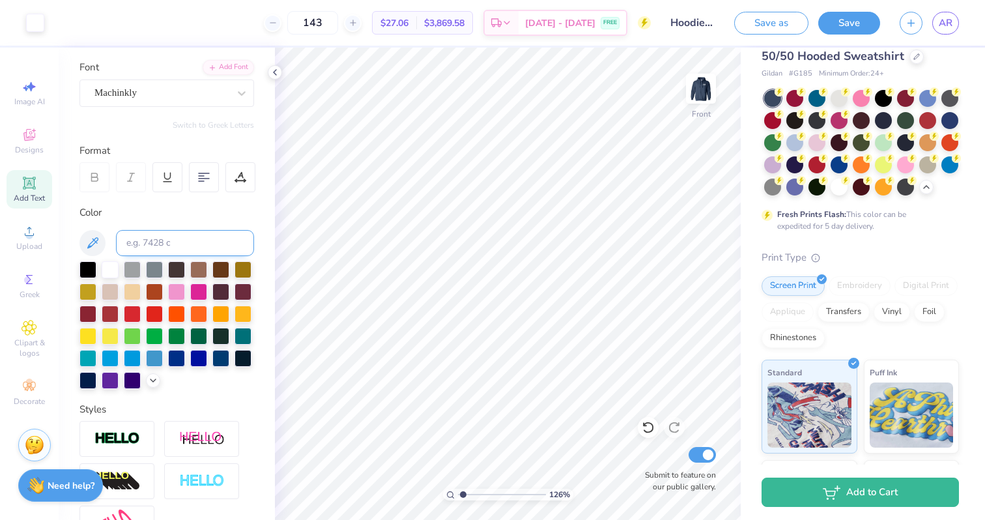
scroll to position [237, 0]
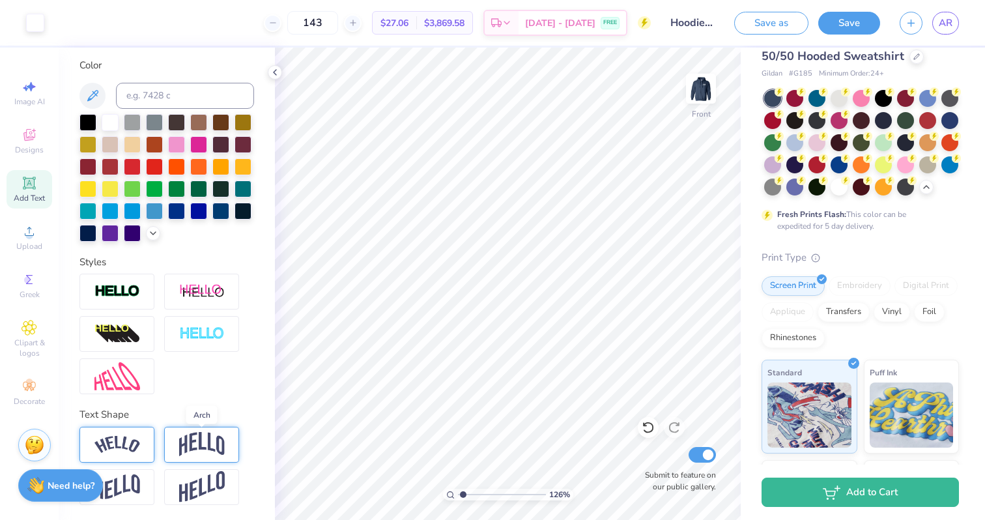
click at [183, 446] on img at bounding box center [202, 444] width 46 height 25
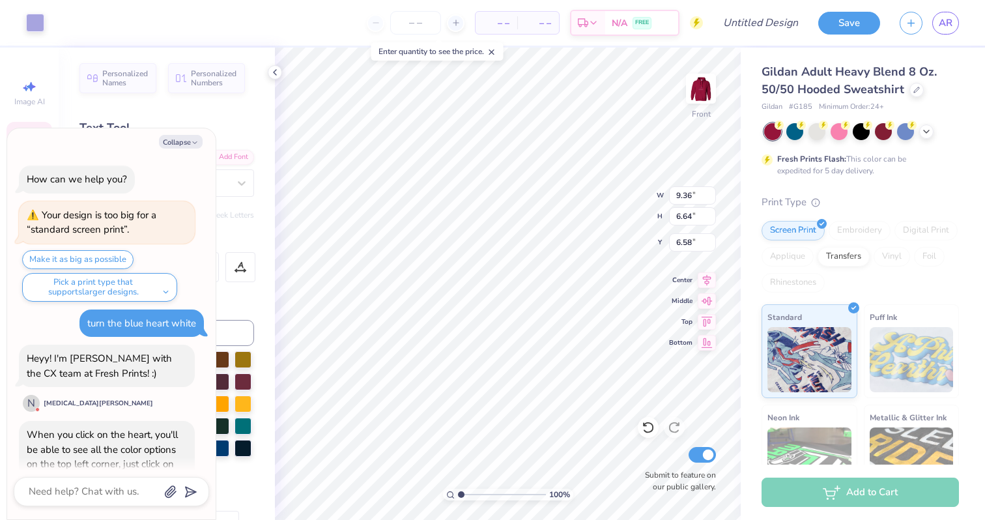
scroll to position [652, 0]
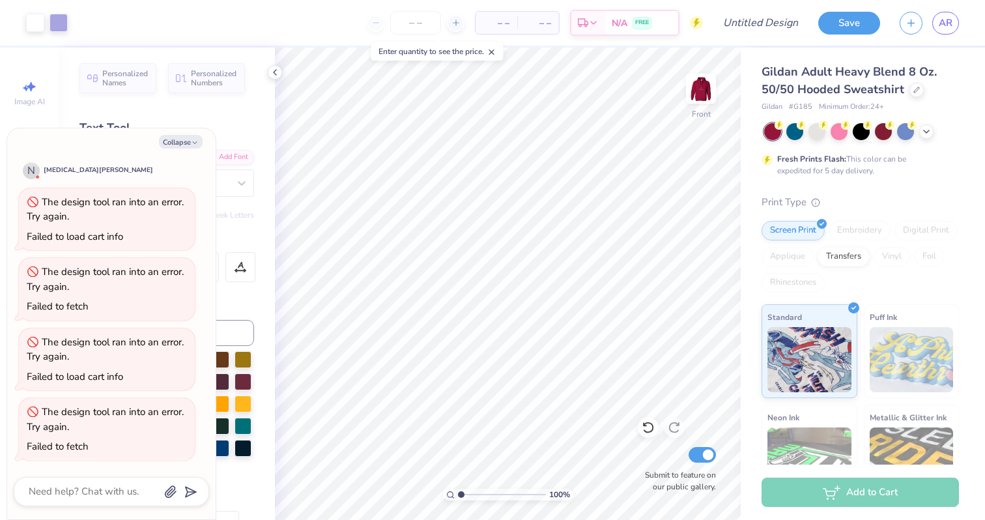
type textarea "x"
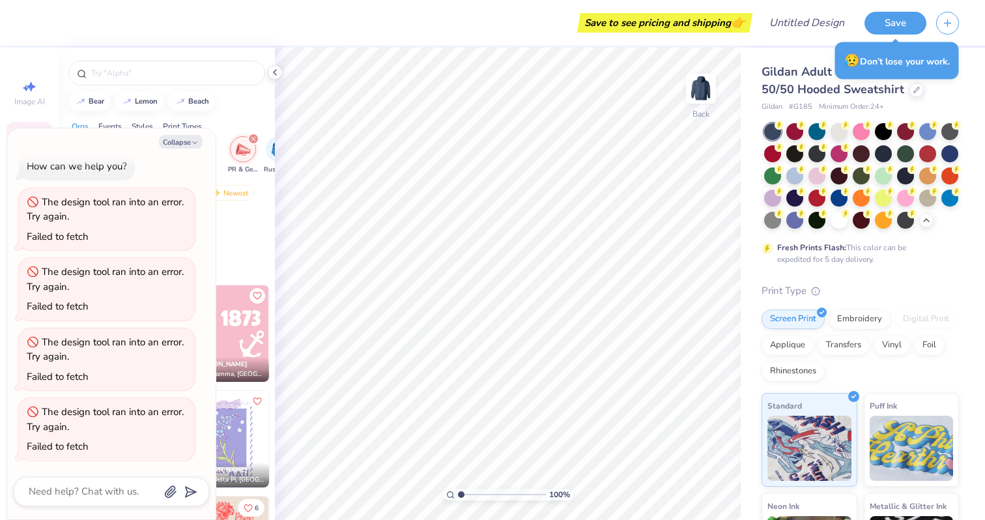
type textarea "x"
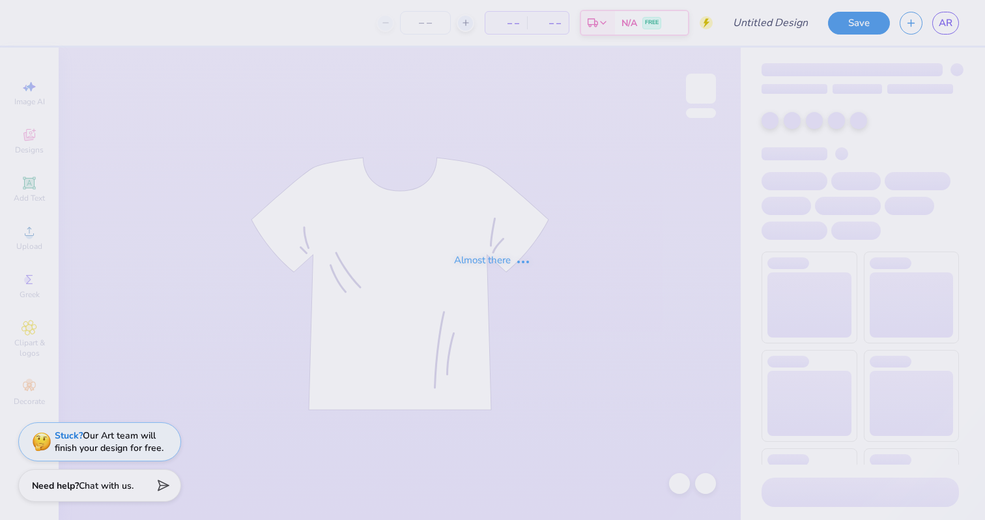
type input "Hoodies for WiB"
type input "144"
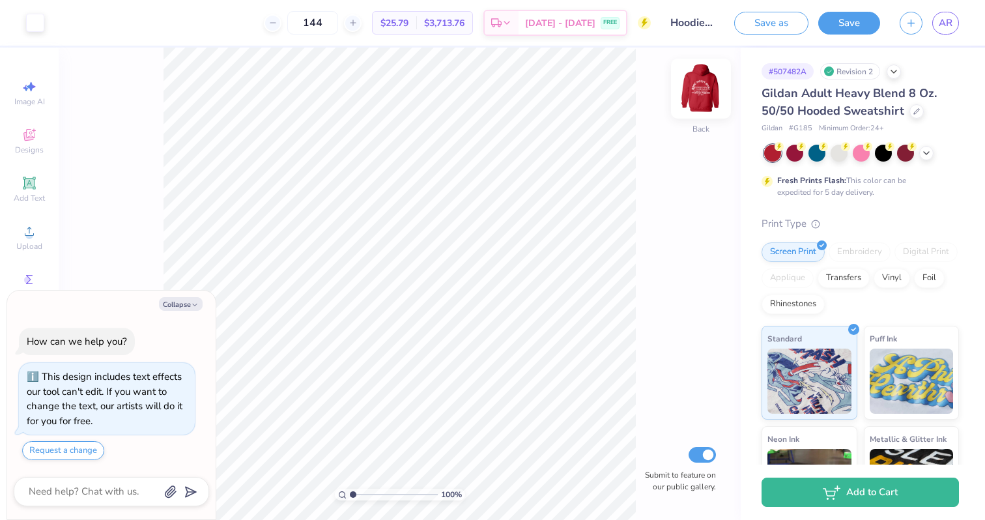
click at [702, 92] on img at bounding box center [701, 89] width 52 height 52
click at [77, 444] on button "Request a change" at bounding box center [63, 450] width 82 height 19
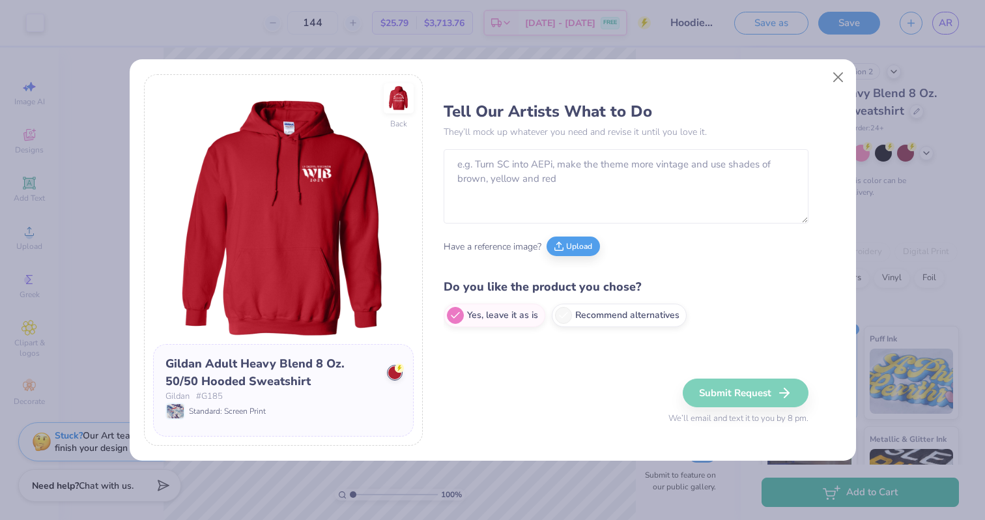
type textarea "x"
click at [481, 169] on textarea at bounding box center [626, 186] width 365 height 74
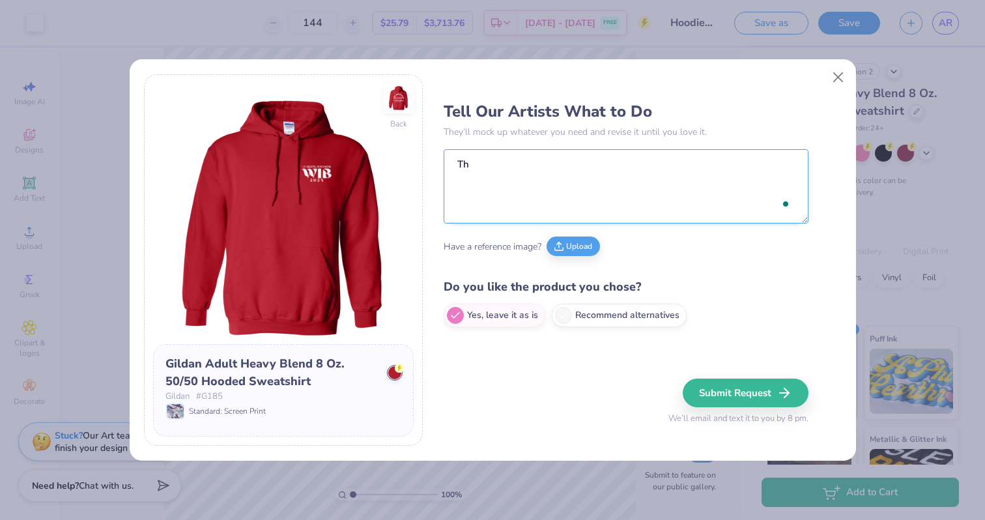
type textarea "T"
click at [470, 162] on textarea "The" at bounding box center [626, 186] width 365 height 74
click at [487, 161] on textarea "The" at bounding box center [626, 186] width 365 height 74
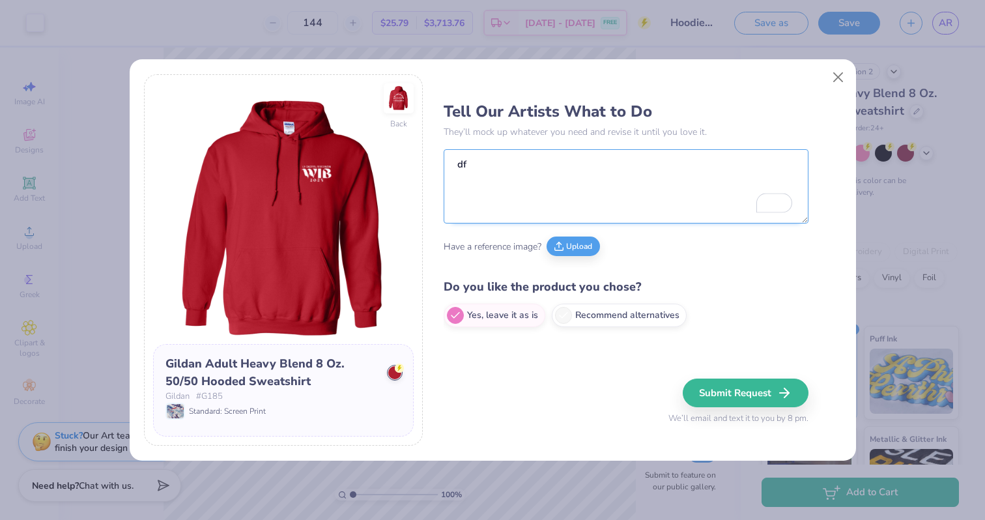
click at [474, 168] on textarea "df" at bounding box center [626, 186] width 365 height 74
type textarea "C"
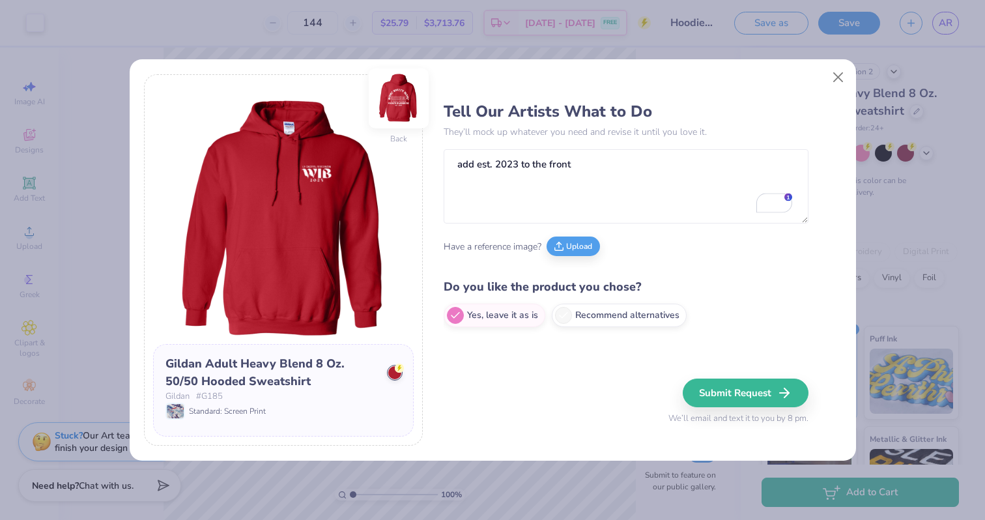
click at [400, 96] on img at bounding box center [399, 98] width 60 height 60
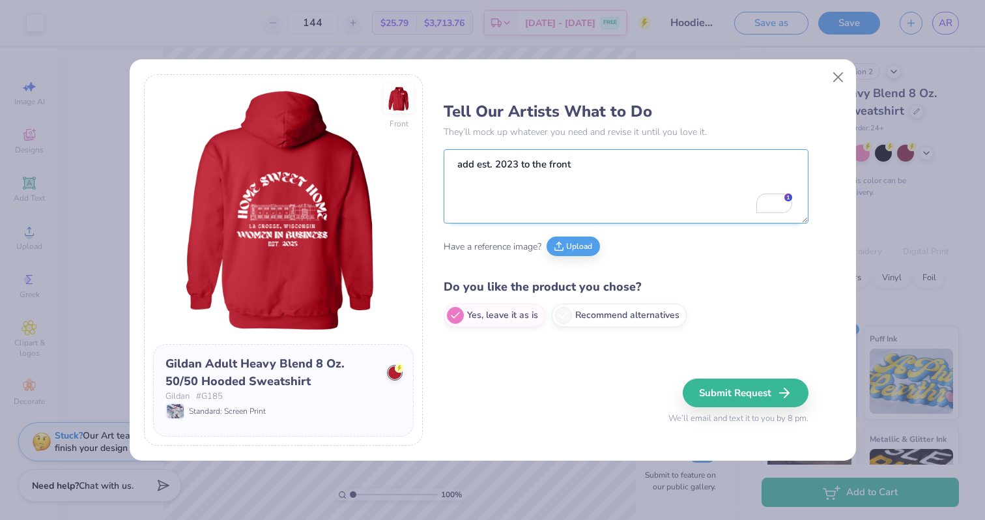
click at [592, 165] on textarea "add est. 2023 to the front" at bounding box center [626, 186] width 365 height 74
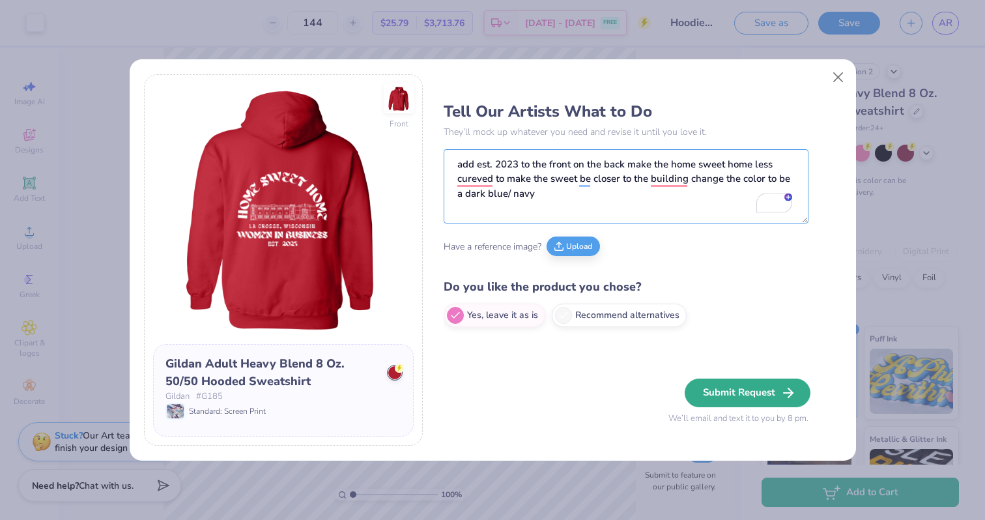
type textarea "add est. 2023 to the front on the back make the home sweet home less cureved to…"
click at [760, 394] on button "Submit Request" at bounding box center [748, 392] width 126 height 29
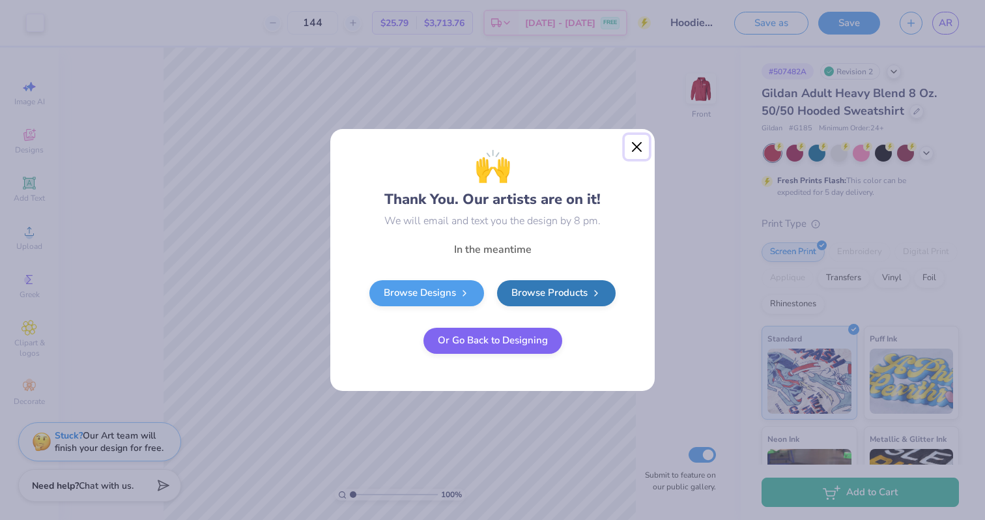
click at [648, 147] on button "Close" at bounding box center [637, 147] width 25 height 25
